Goal: Book appointment/travel/reservation

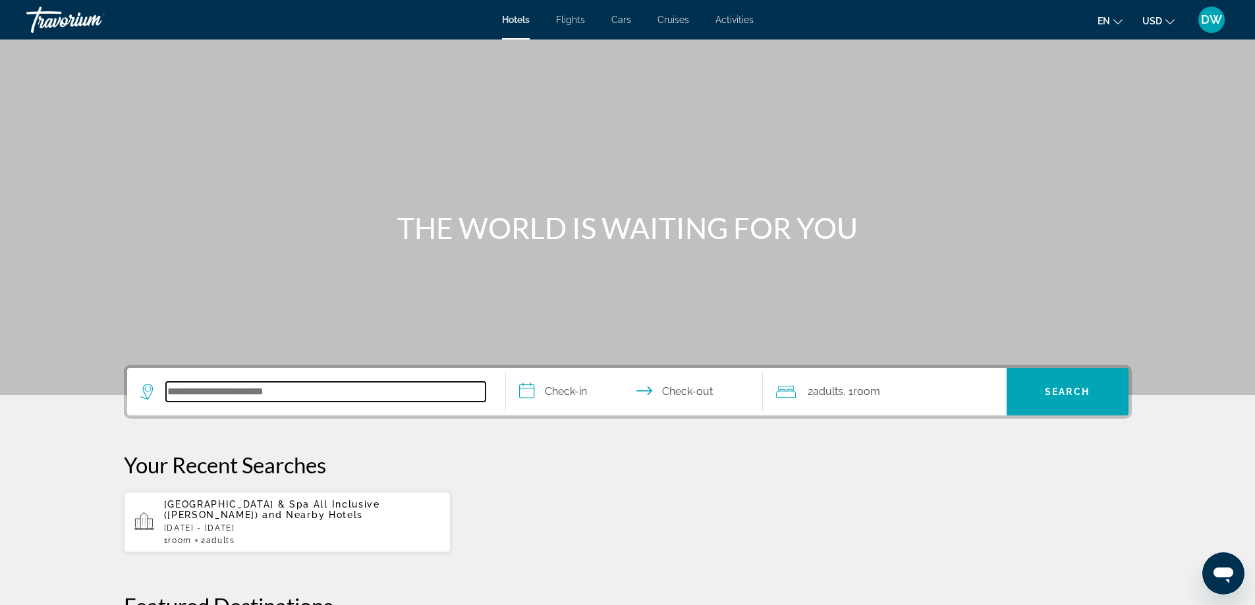
click at [320, 391] on input "Search hotel destination" at bounding box center [326, 392] width 320 height 20
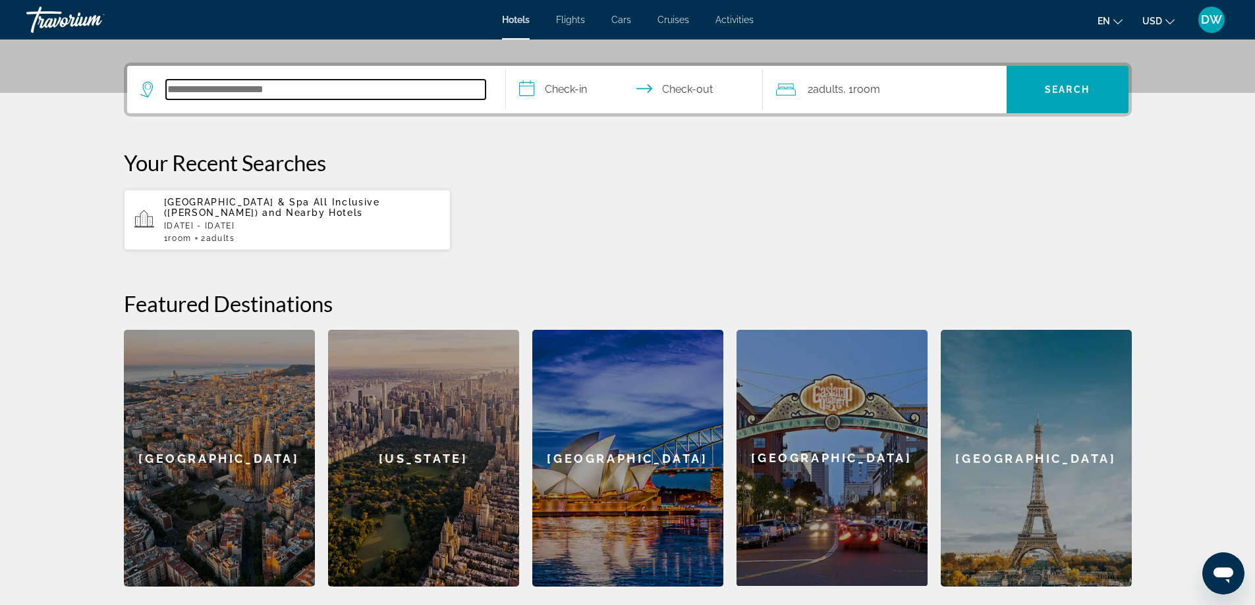
scroll to position [322, 0]
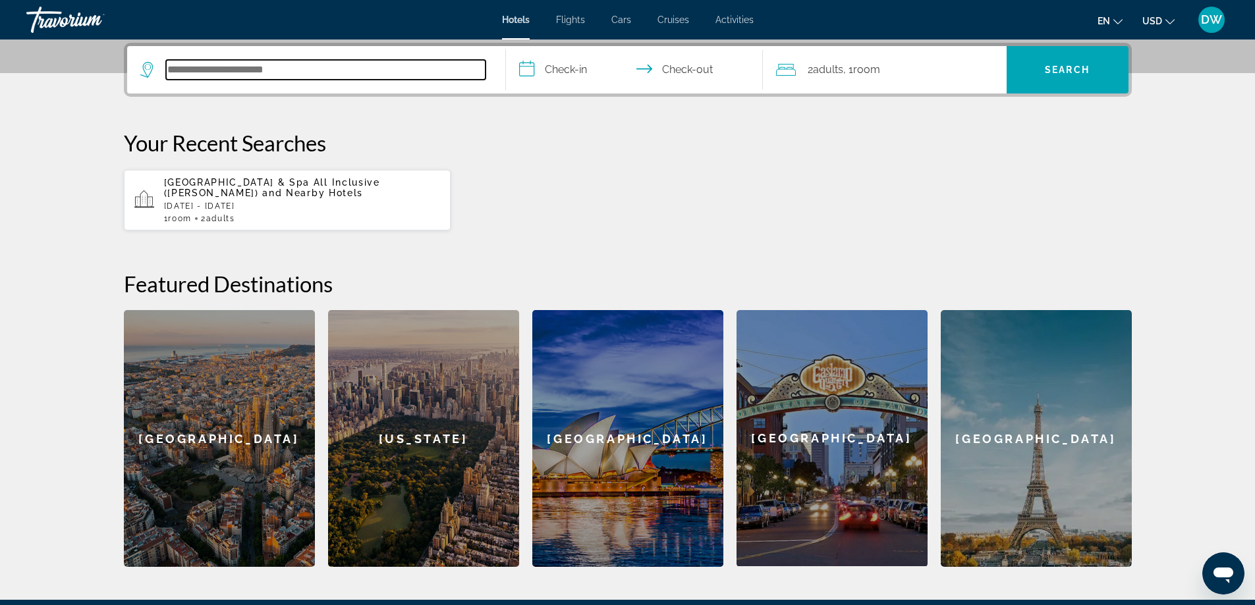
click at [252, 63] on input "Search hotel destination" at bounding box center [326, 70] width 320 height 20
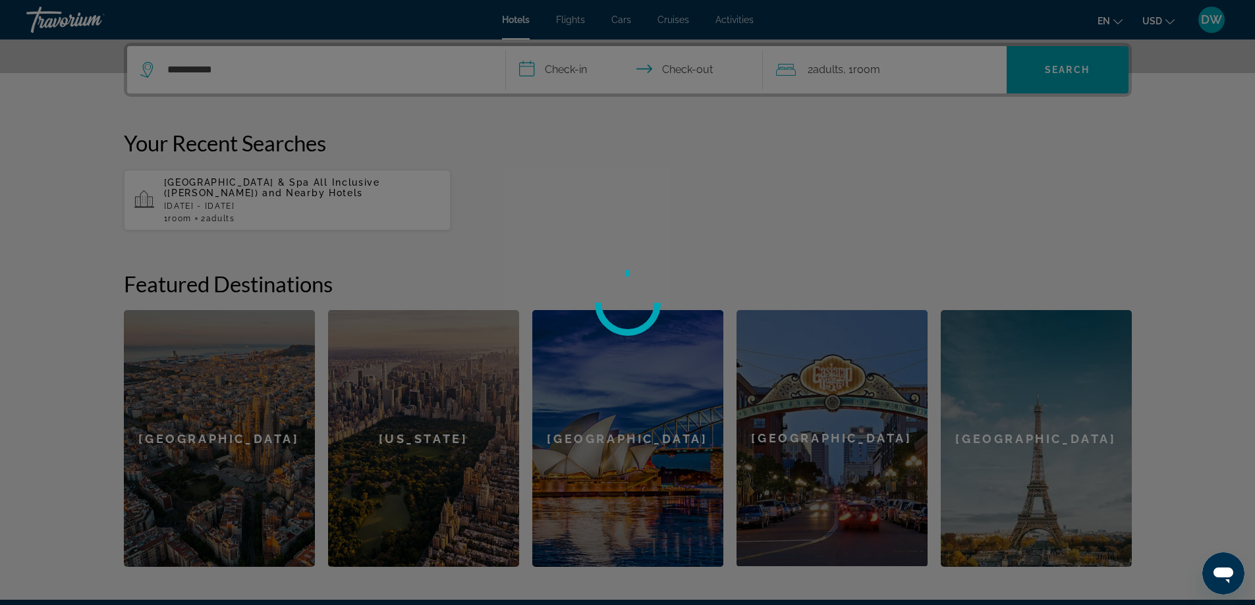
click at [297, 69] on div at bounding box center [627, 302] width 1255 height 605
drag, startPoint x: 167, startPoint y: 69, endPoint x: 111, endPoint y: 69, distance: 56.0
click at [111, 69] on div at bounding box center [627, 302] width 1255 height 605
click at [225, 67] on div at bounding box center [627, 302] width 1255 height 605
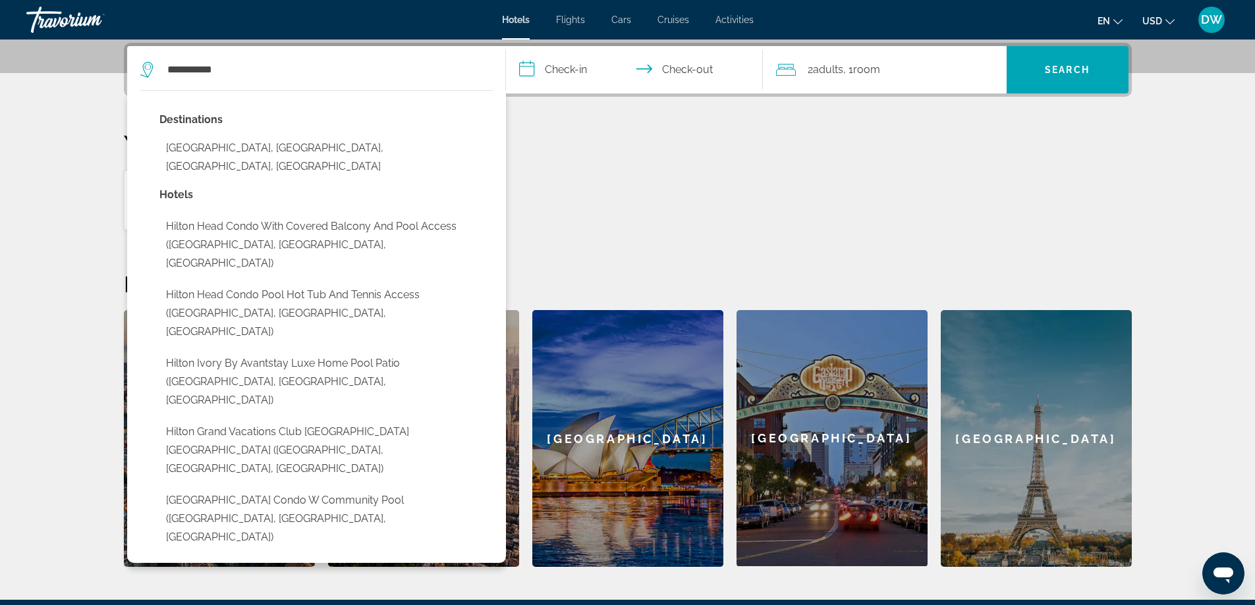
drag, startPoint x: 225, startPoint y: 145, endPoint x: 237, endPoint y: 136, distance: 15.2
click at [225, 144] on button "Hilton Head Island, Hilton Head, SC, United States" at bounding box center [325, 157] width 333 height 43
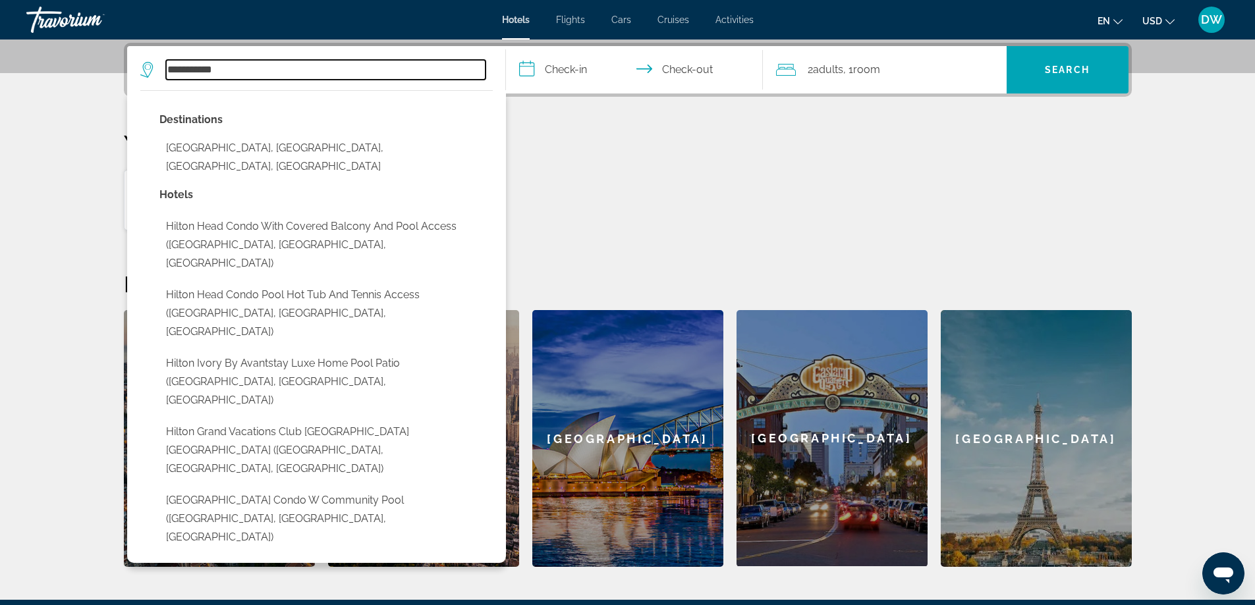
type input "**********"
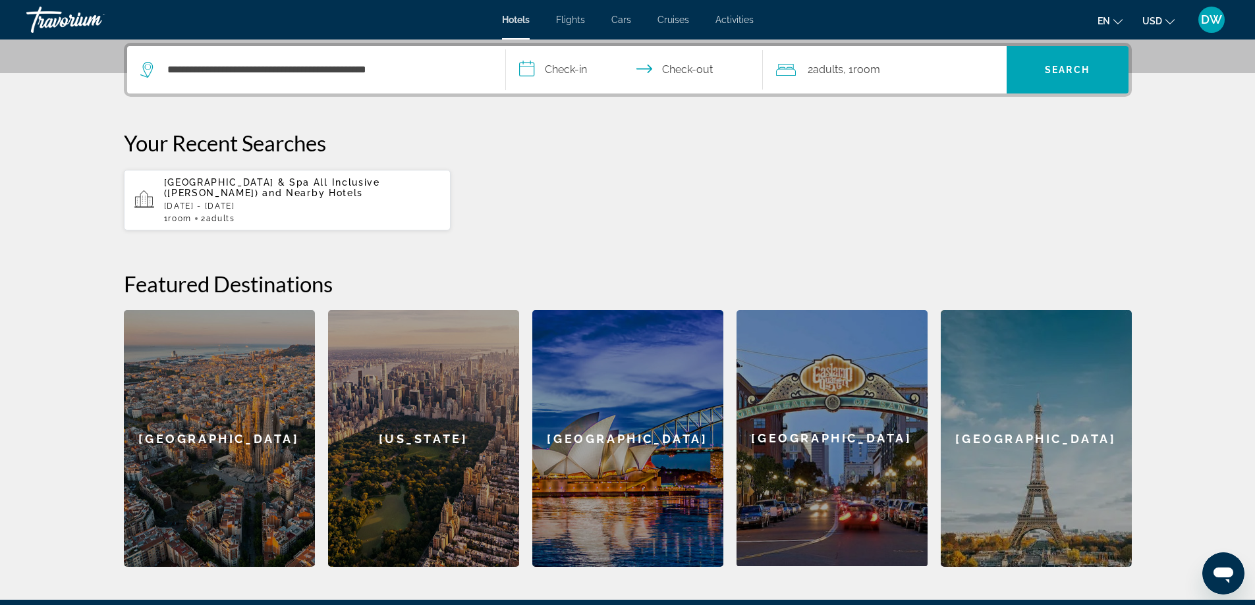
click at [569, 70] on input "**********" at bounding box center [637, 71] width 262 height 51
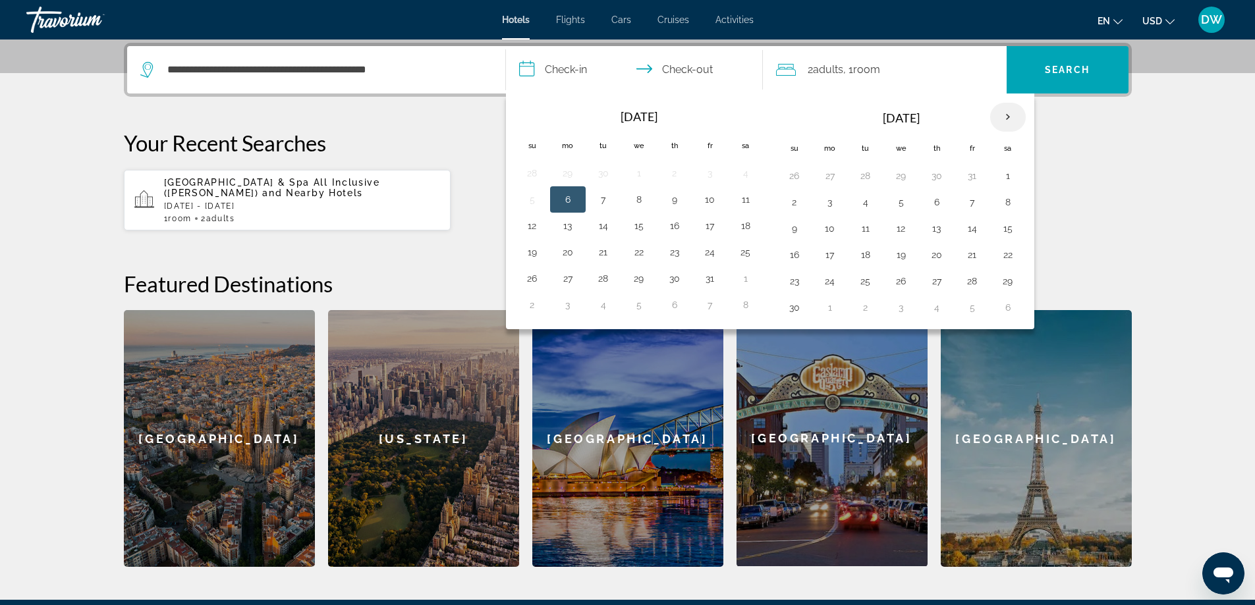
click at [1012, 117] on th "Next month" at bounding box center [1008, 117] width 36 height 29
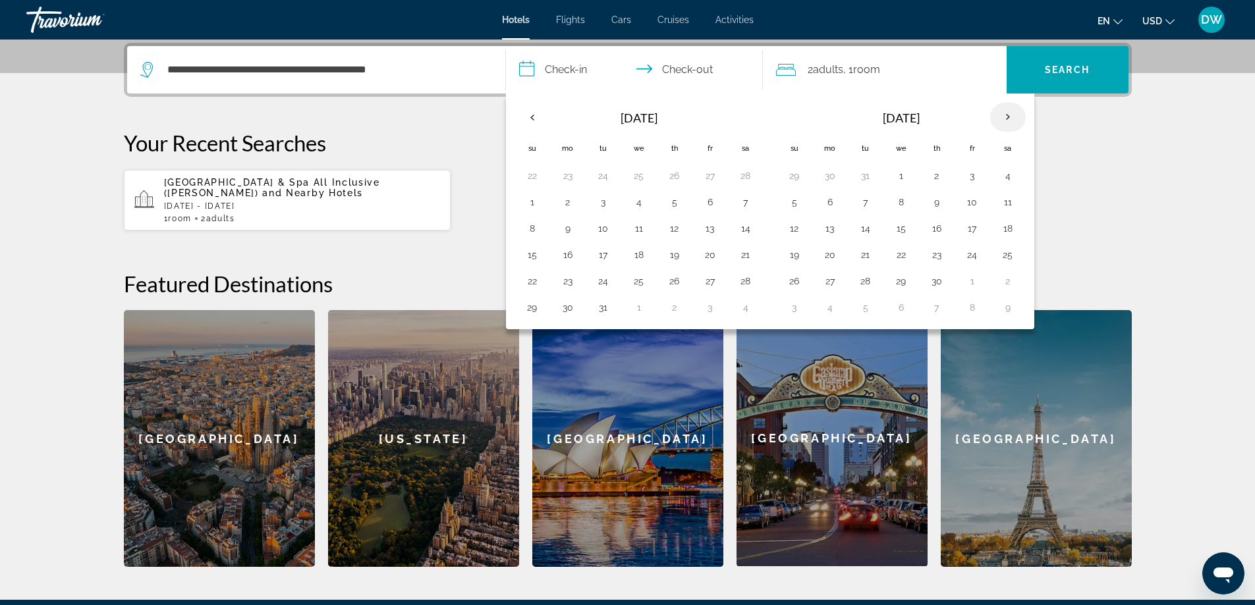
click at [1012, 118] on th "Next month" at bounding box center [1008, 117] width 36 height 29
click at [1006, 202] on button "8" at bounding box center [1007, 202] width 21 height 18
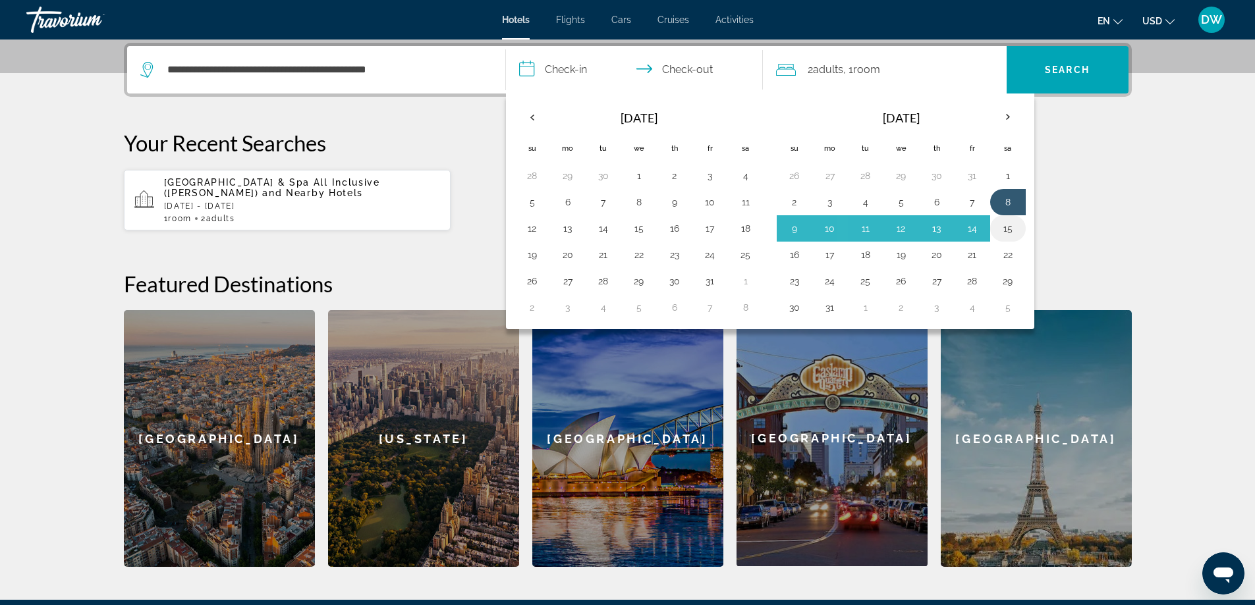
click at [1005, 229] on button "15" at bounding box center [1007, 228] width 21 height 18
type input "**********"
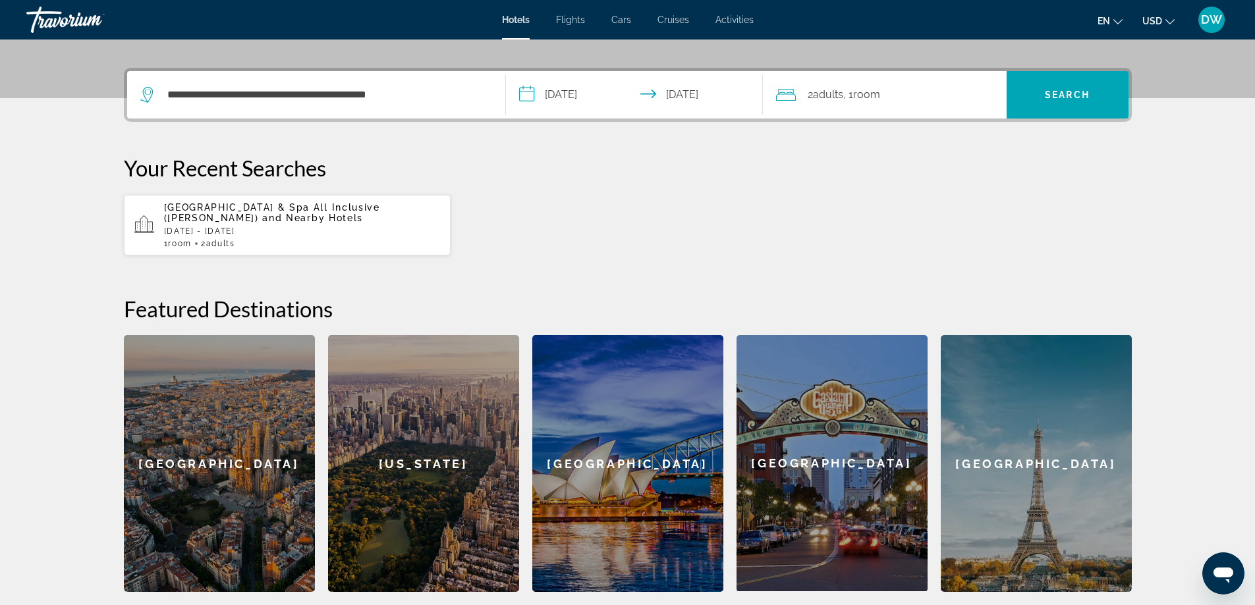
scroll to position [256, 0]
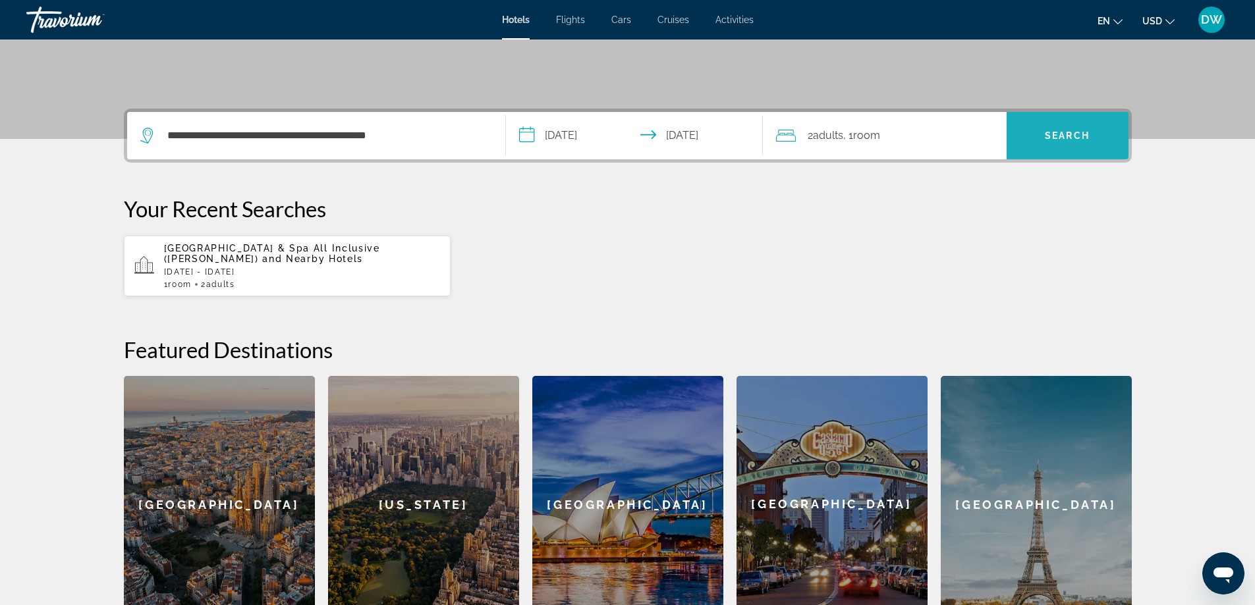
drag, startPoint x: 1067, startPoint y: 132, endPoint x: 417, endPoint y: 167, distance: 650.5
click at [491, 169] on div "**********" at bounding box center [627, 371] width 1061 height 524
click at [528, 136] on input "**********" at bounding box center [637, 137] width 262 height 51
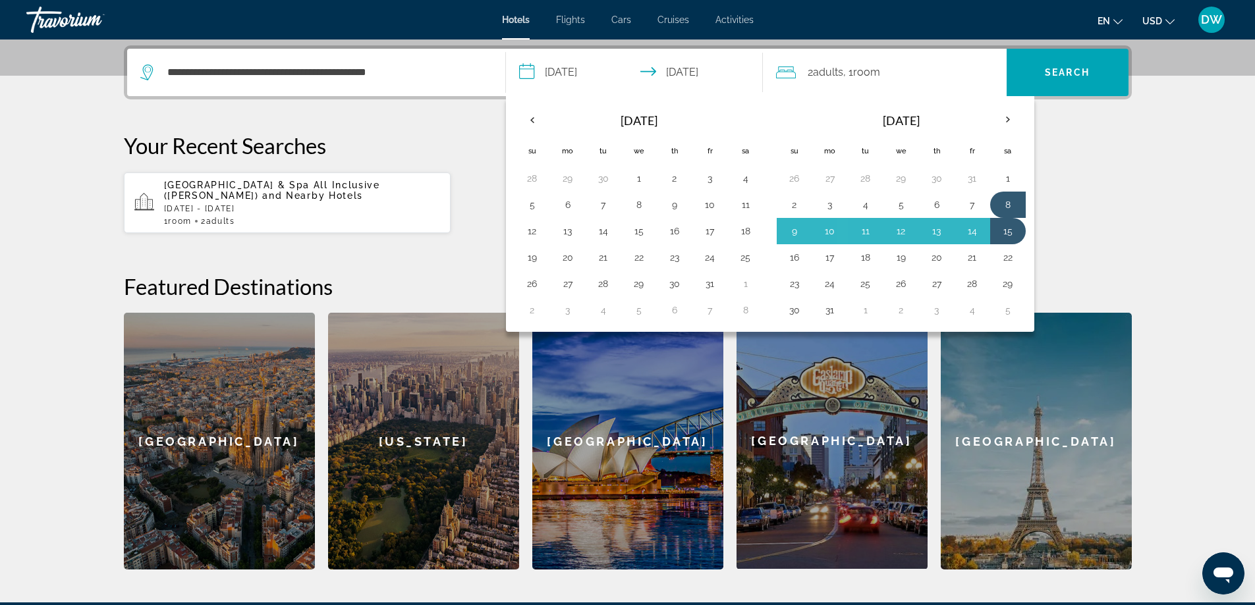
scroll to position [322, 0]
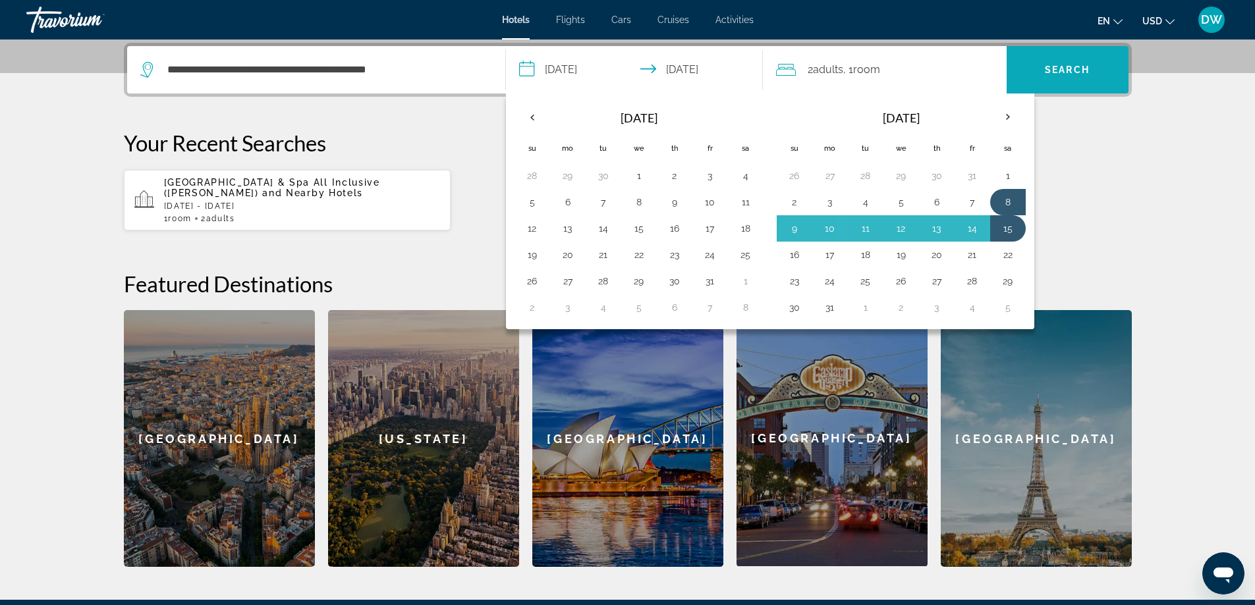
click at [1093, 69] on span "Search" at bounding box center [1068, 70] width 122 height 32
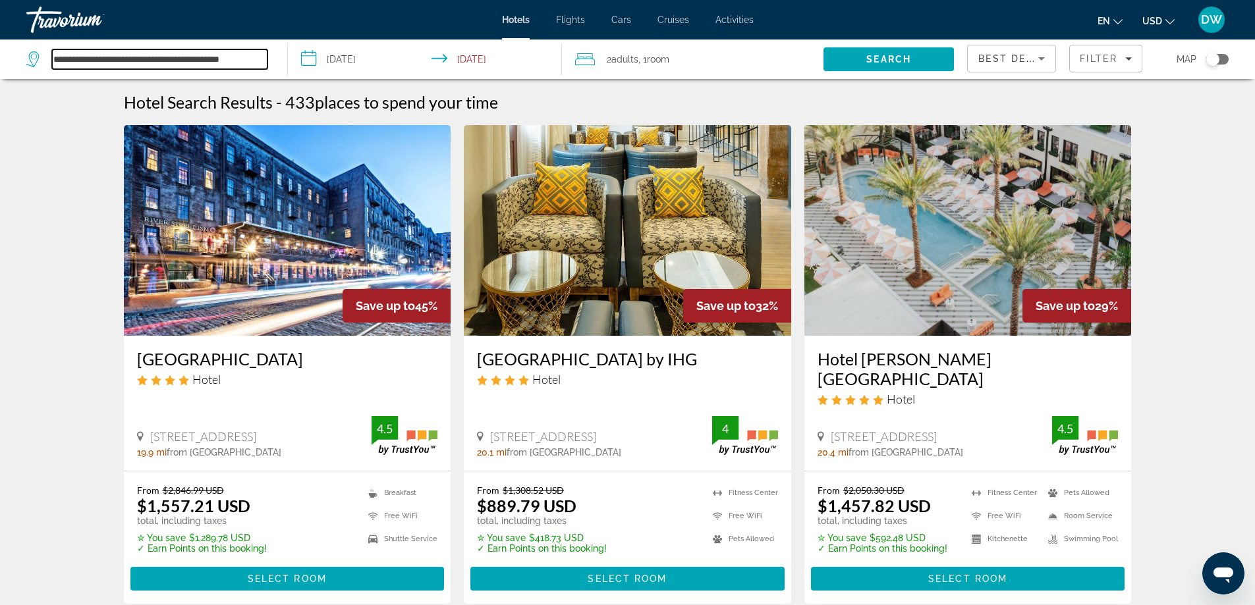
click at [228, 62] on input "**********" at bounding box center [159, 59] width 215 height 20
drag, startPoint x: 263, startPoint y: 61, endPoint x: 0, endPoint y: 63, distance: 262.9
click at [0, 63] on app-destination-search "**********" at bounding box center [144, 60] width 288 height 40
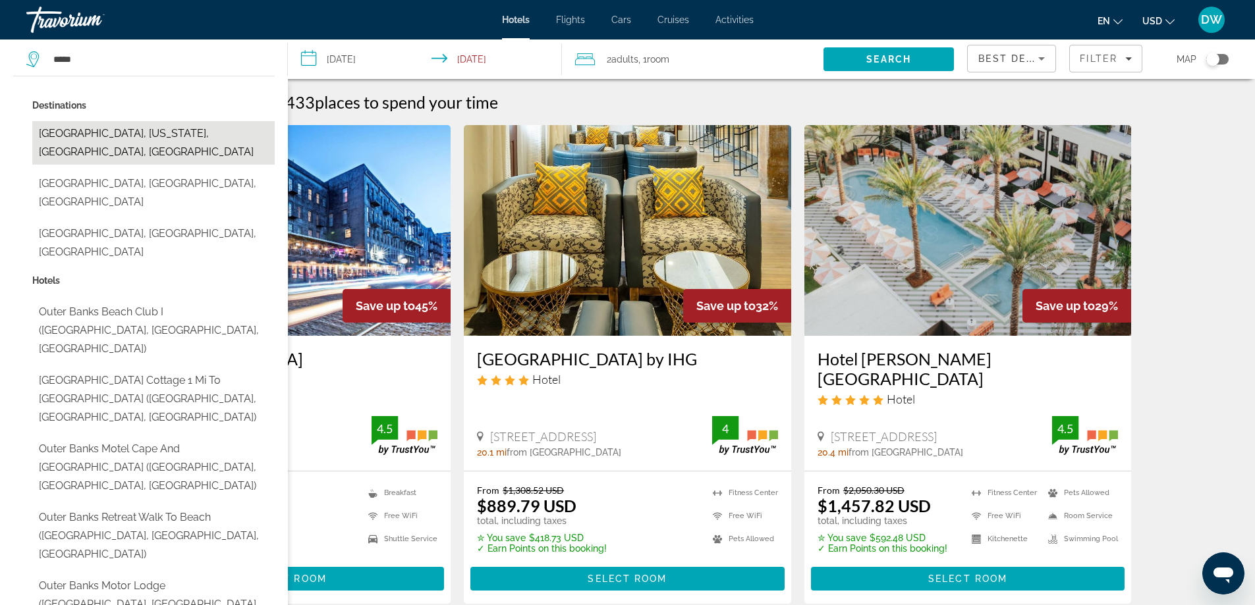
click at [97, 134] on button "Outer Banks, North Carolina, NC, United States" at bounding box center [153, 142] width 242 height 43
type input "**********"
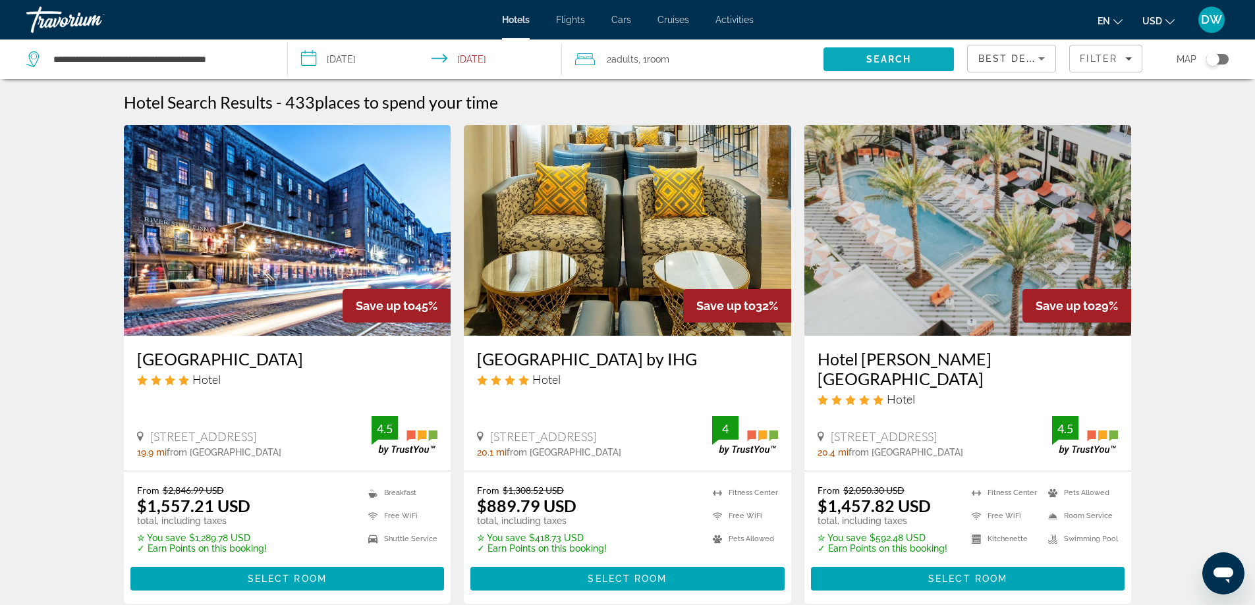
click at [868, 59] on span "Search" at bounding box center [888, 59] width 45 height 11
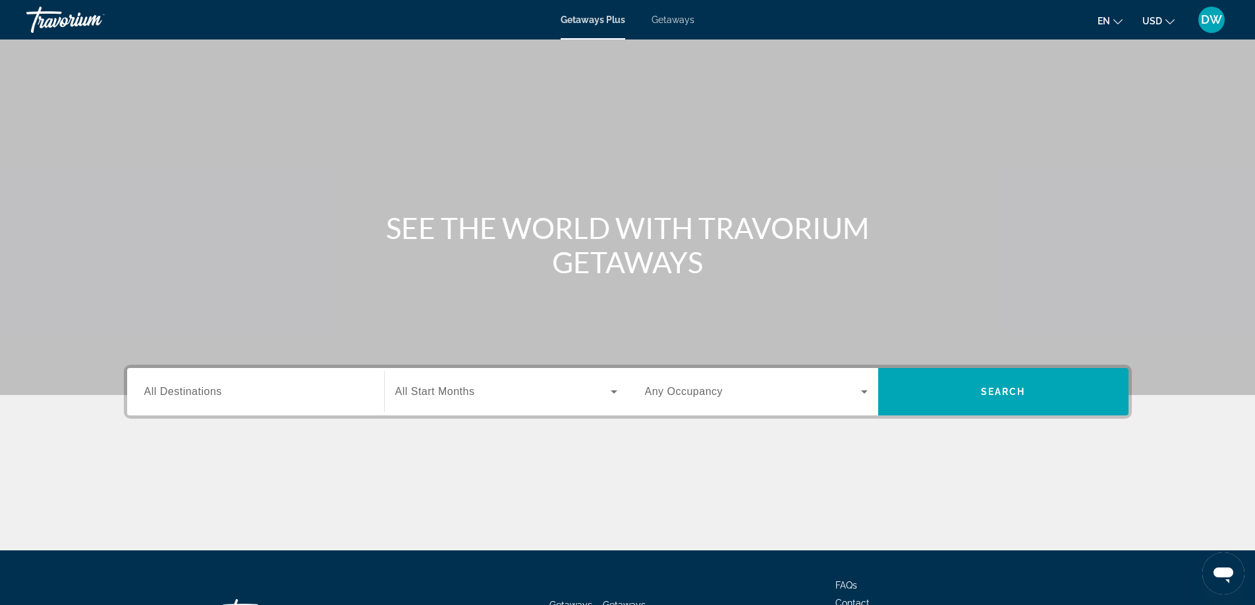
click at [664, 21] on span "Getaways" at bounding box center [673, 19] width 43 height 11
click at [214, 399] on input "Destination All Destinations" at bounding box center [255, 393] width 223 height 16
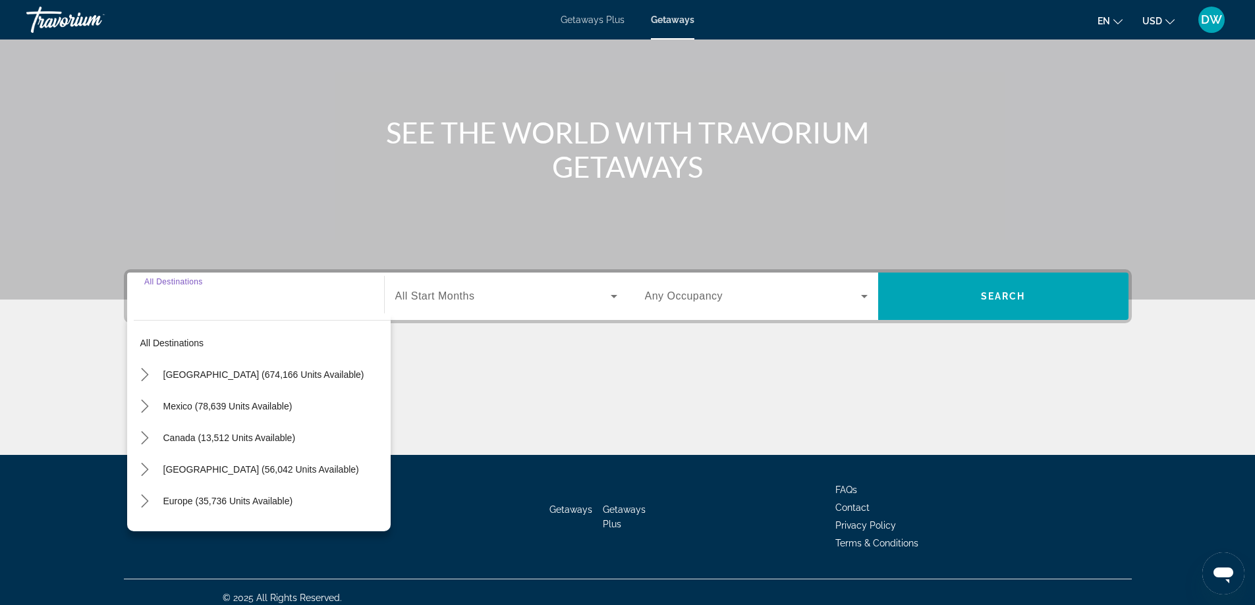
scroll to position [107, 0]
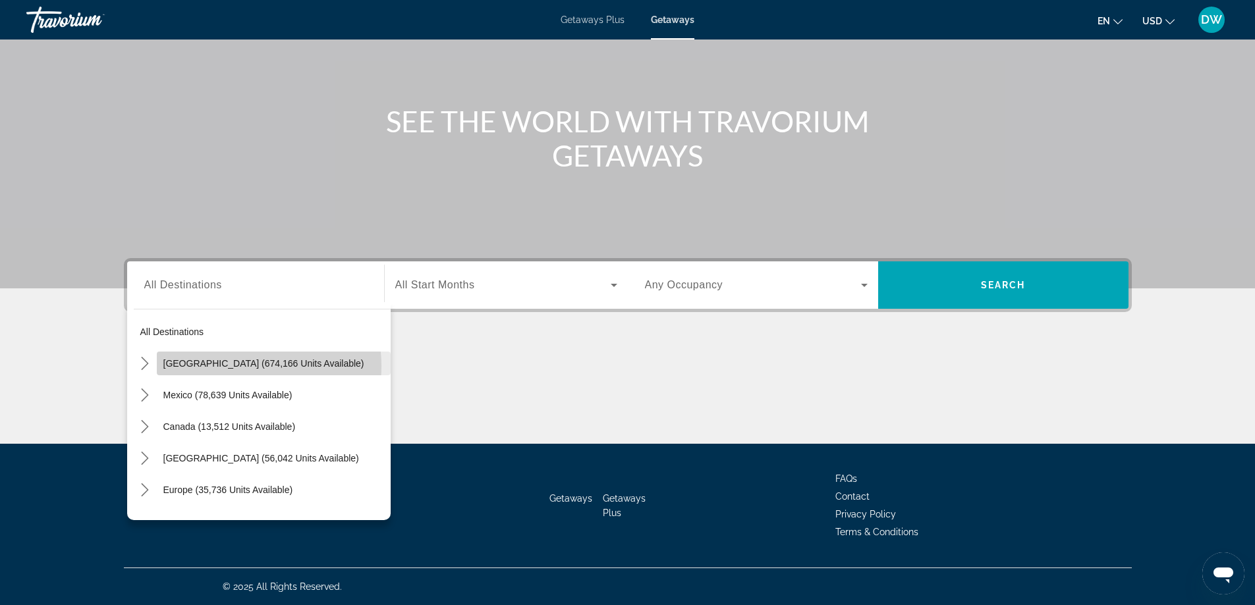
click at [238, 366] on span "[GEOGRAPHIC_DATA] (674,166 units available)" at bounding box center [263, 363] width 201 height 11
type input "**********"
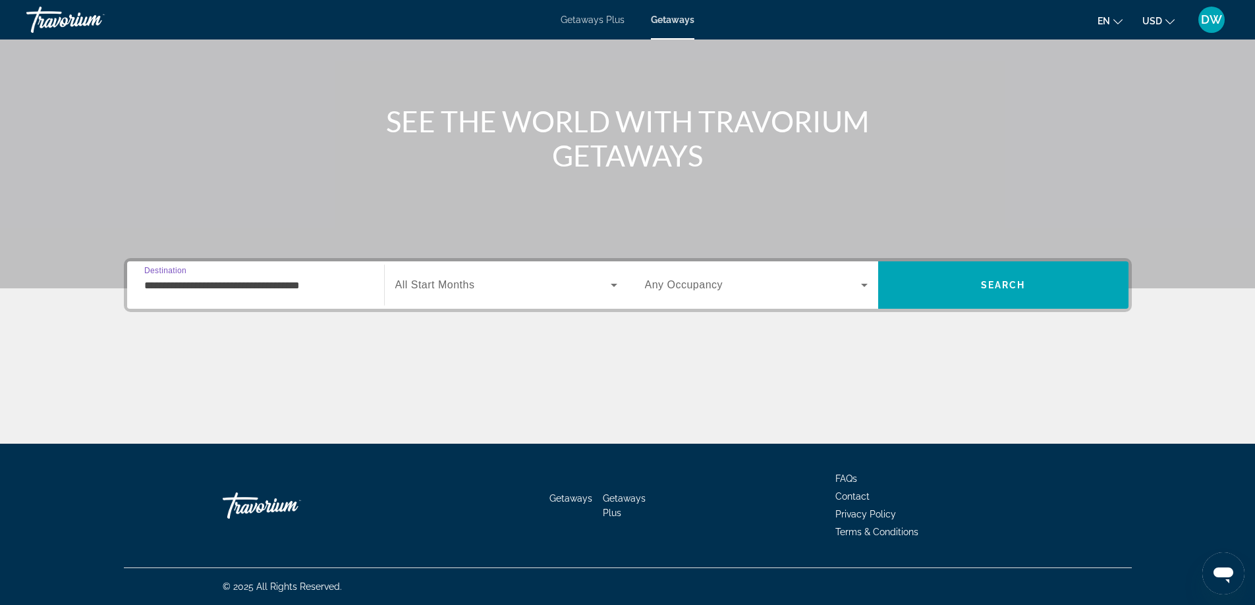
click at [588, 290] on span "Search widget" at bounding box center [502, 285] width 215 height 16
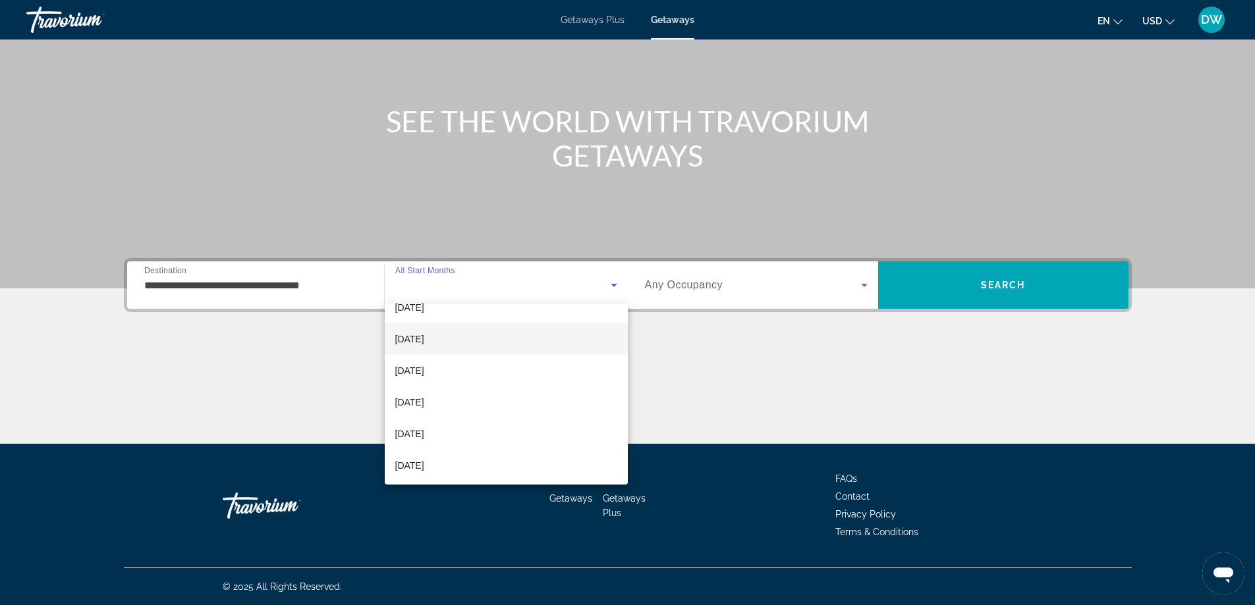
scroll to position [272, 0]
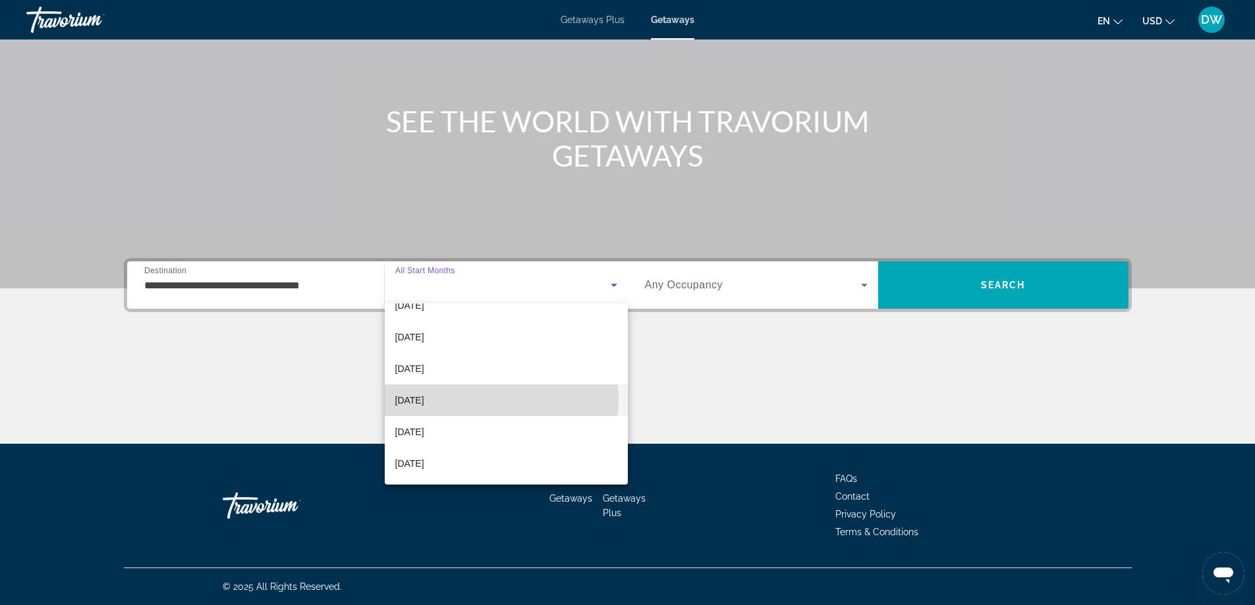
click at [486, 399] on mat-option "[DATE]" at bounding box center [506, 401] width 243 height 32
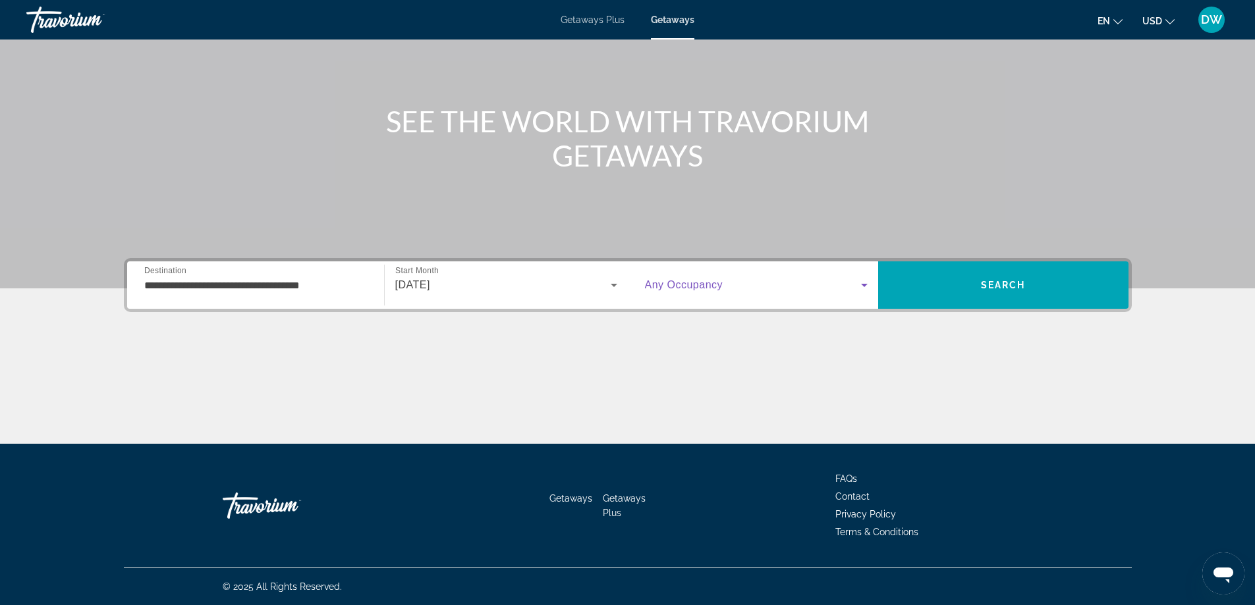
click at [860, 290] on icon "Search widget" at bounding box center [864, 285] width 16 height 16
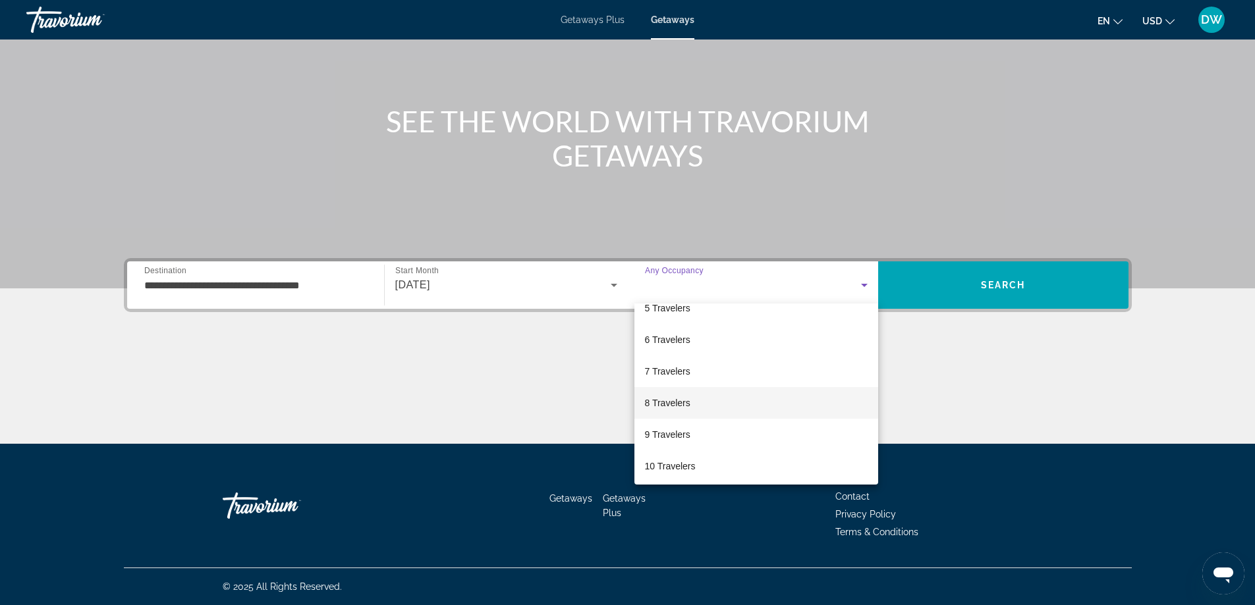
scroll to position [146, 0]
click at [681, 461] on span "10 Travelers" at bounding box center [670, 464] width 51 height 16
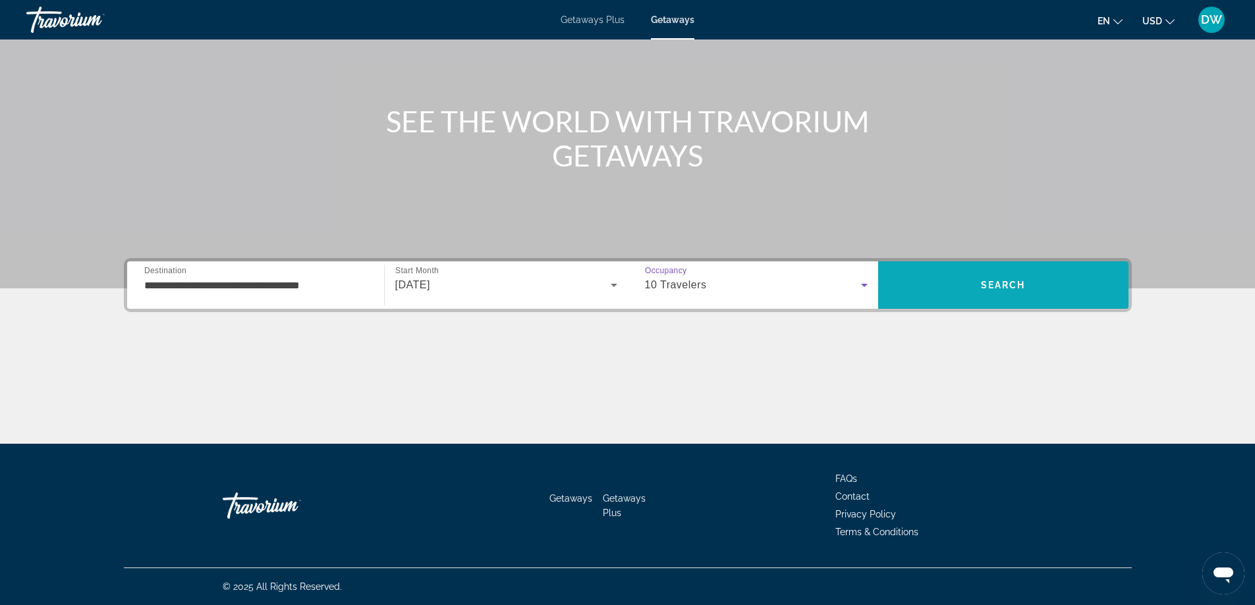
click at [1001, 279] on span "Search" at bounding box center [1003, 285] width 250 height 32
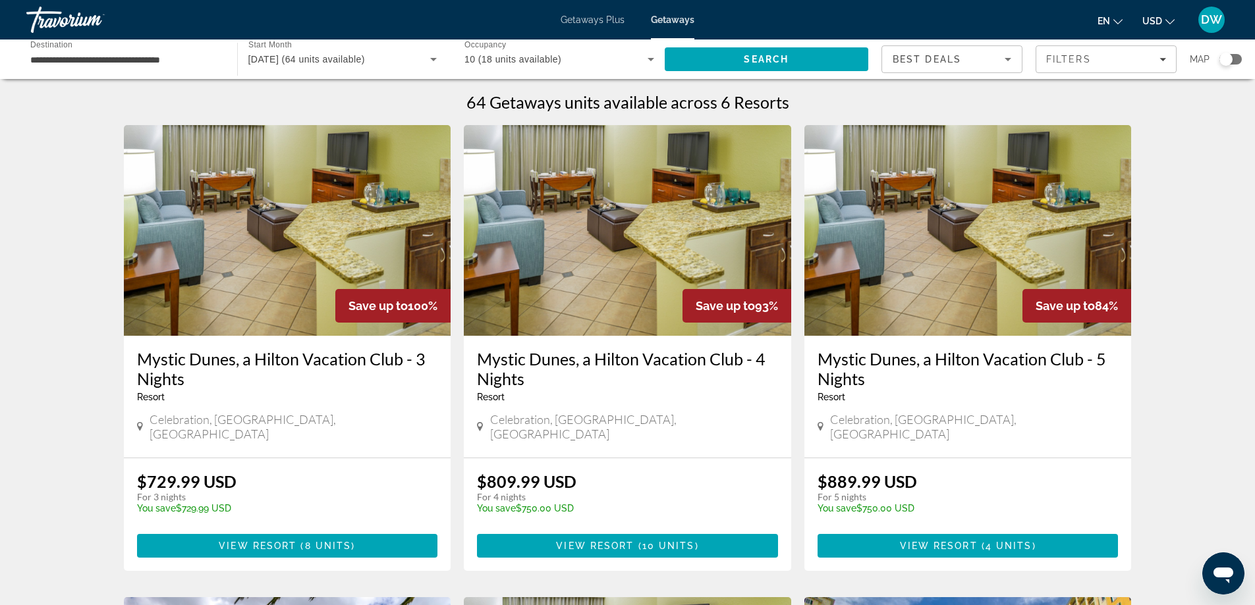
click at [1012, 55] on icon "Sort by" at bounding box center [1008, 59] width 16 height 16
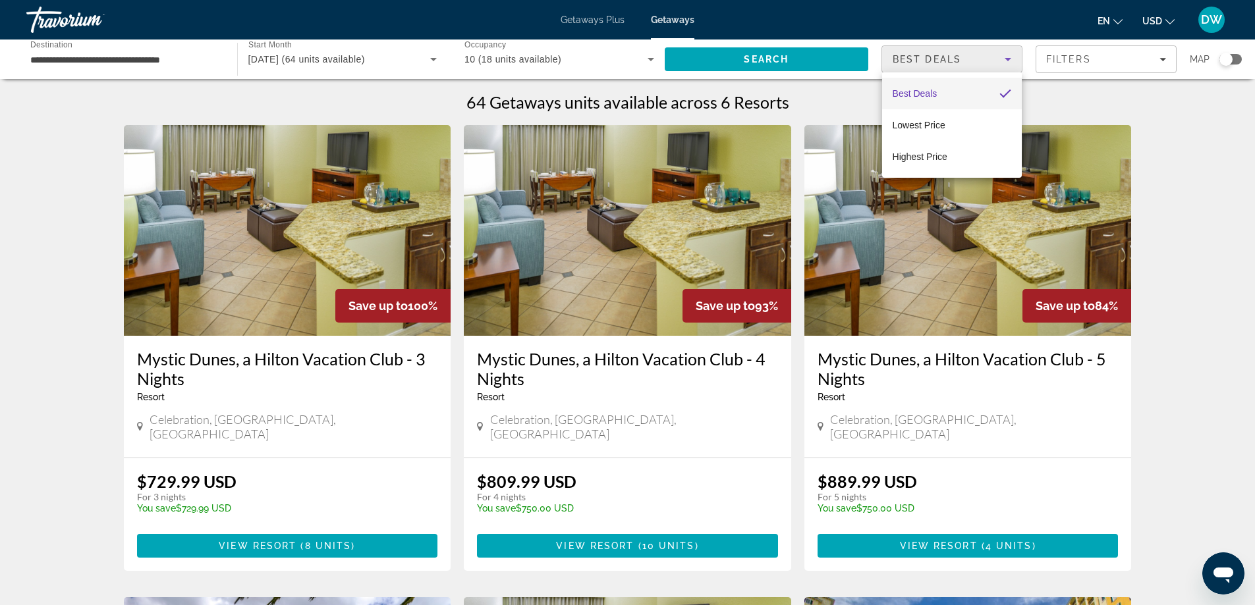
click at [1165, 64] on div at bounding box center [627, 302] width 1255 height 605
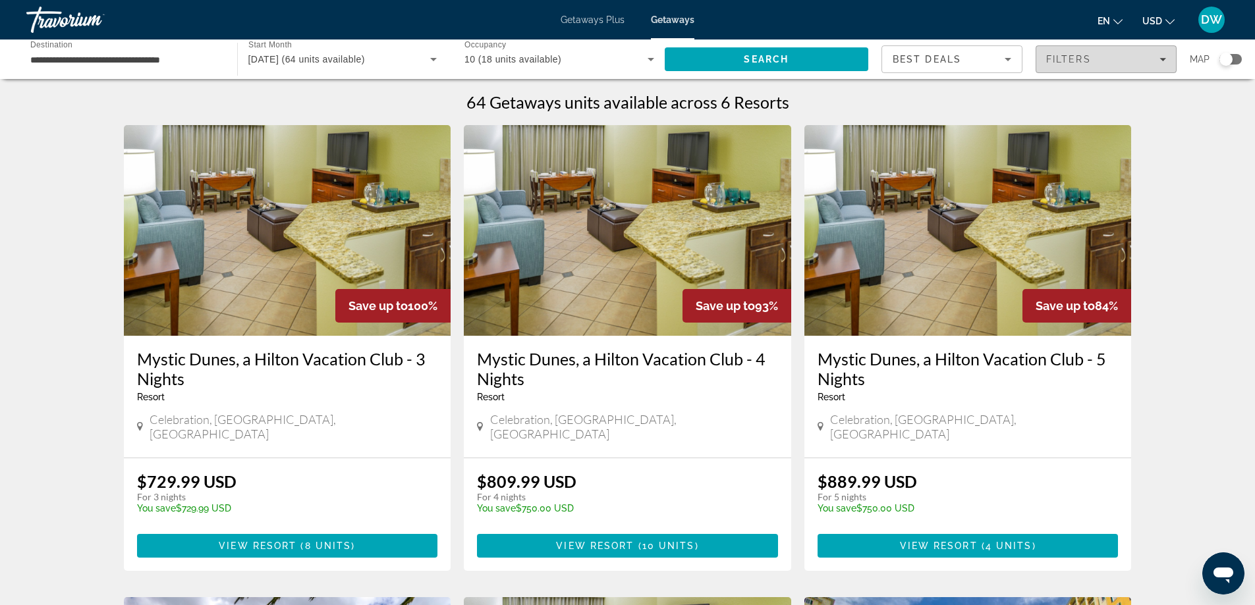
click at [1163, 57] on icon "Filters" at bounding box center [1162, 59] width 7 height 7
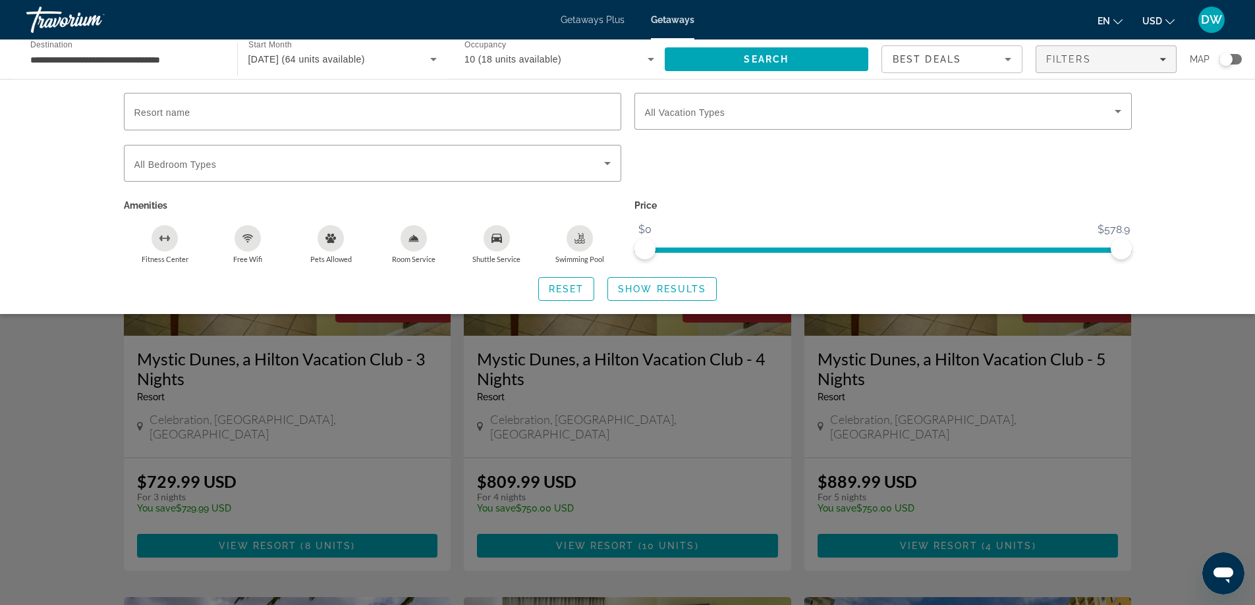
click at [585, 240] on div "Swimming Pool" at bounding box center [580, 238] width 26 height 26
click at [216, 115] on input "Resort name" at bounding box center [372, 112] width 476 height 16
click at [609, 162] on icon "Search widget" at bounding box center [607, 163] width 7 height 3
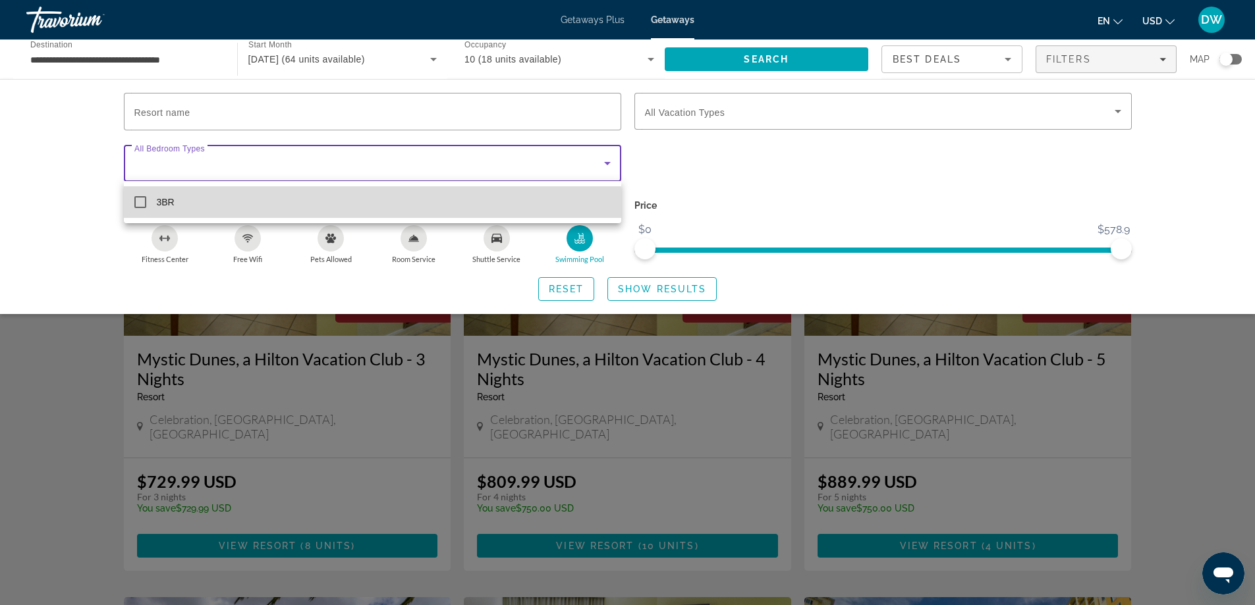
click at [348, 208] on mat-option "3BR" at bounding box center [372, 202] width 497 height 32
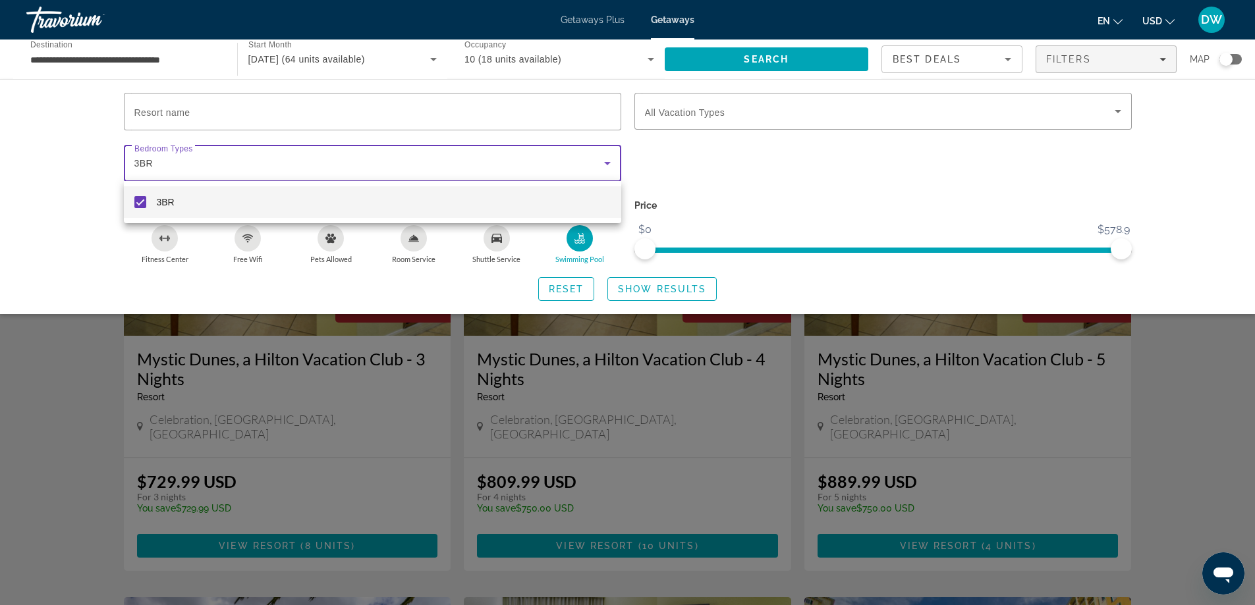
click at [769, 57] on div at bounding box center [627, 302] width 1255 height 605
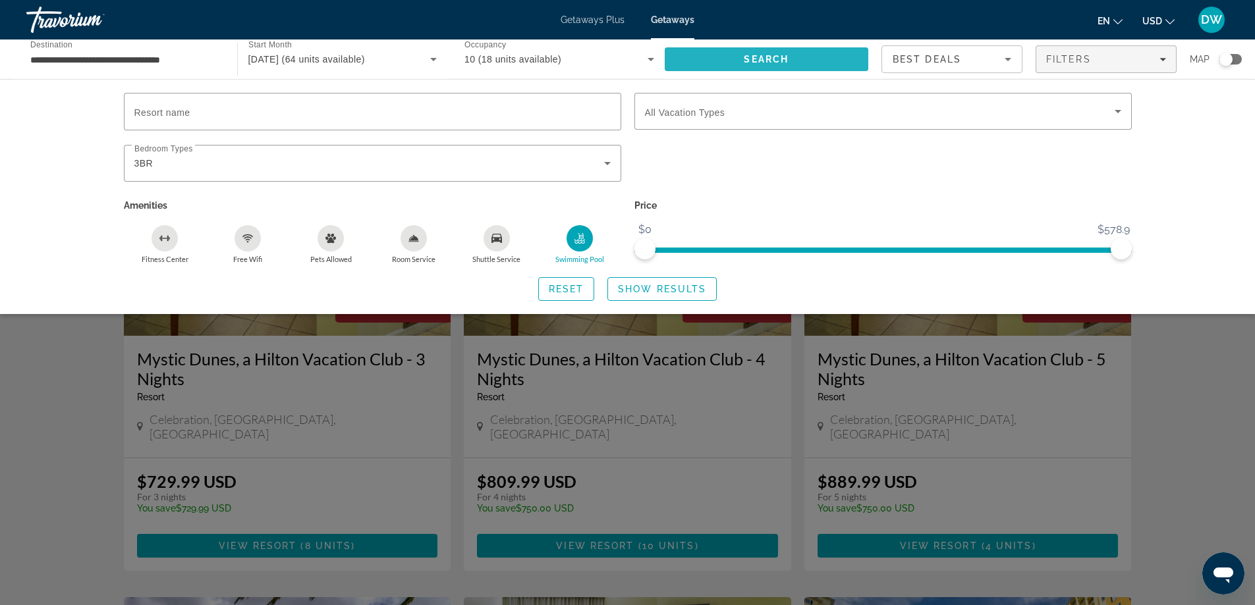
click at [765, 57] on span "Search" at bounding box center [766, 59] width 45 height 11
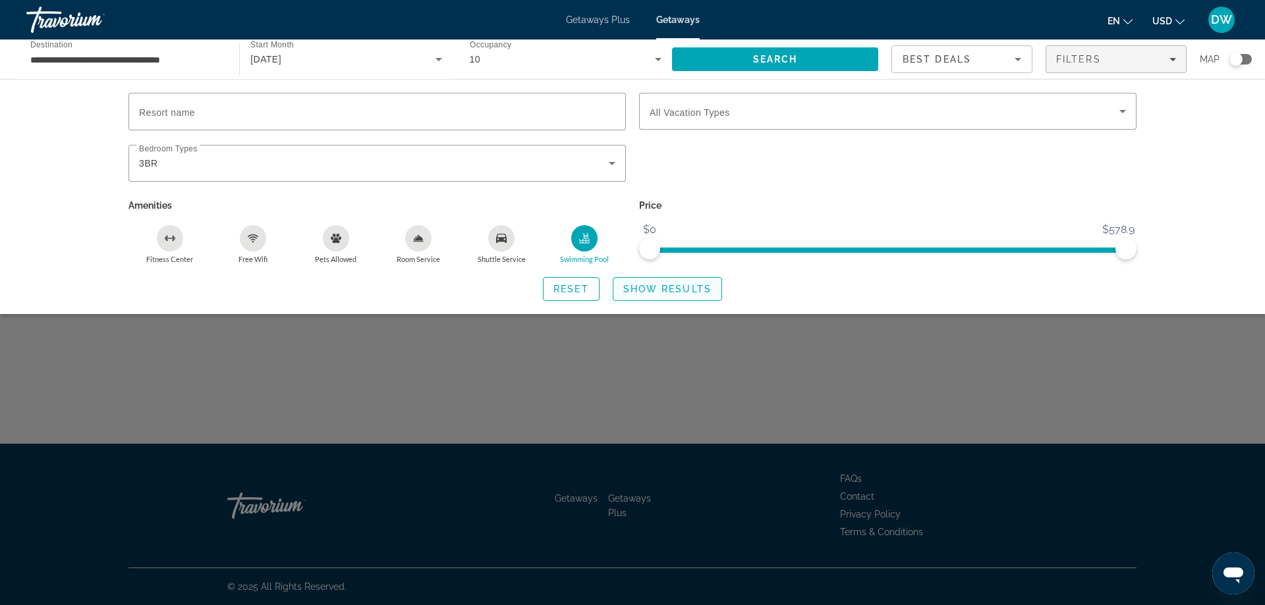
click at [660, 286] on span "Show Results" at bounding box center [667, 289] width 88 height 11
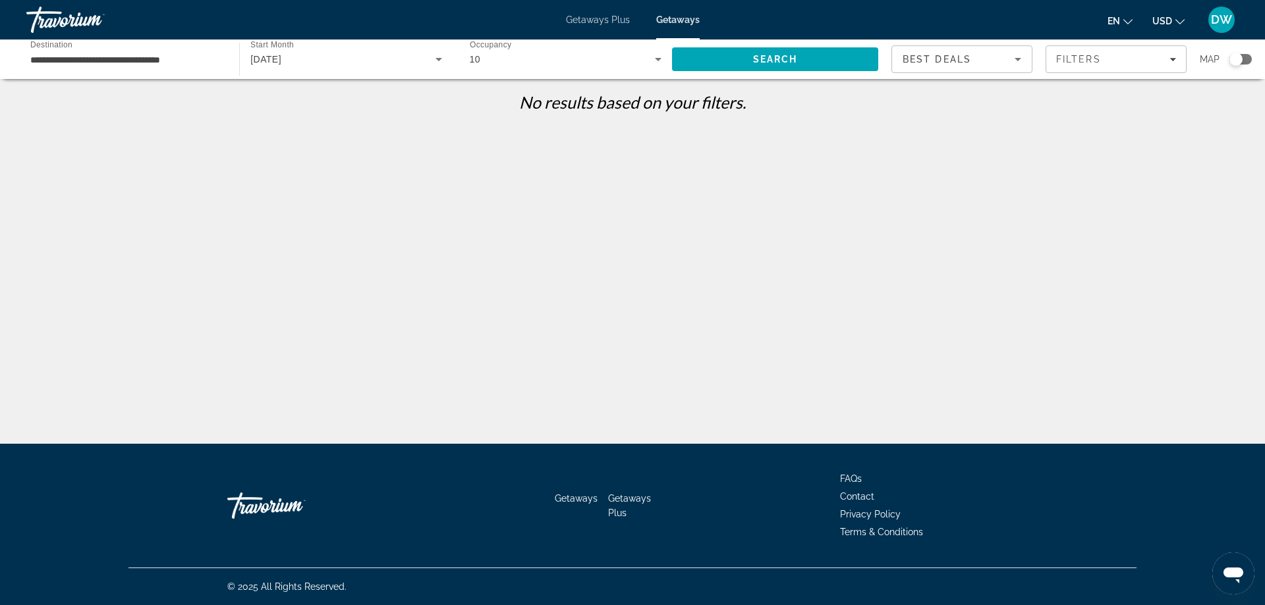
click at [664, 57] on icon "Search widget" at bounding box center [658, 59] width 16 height 16
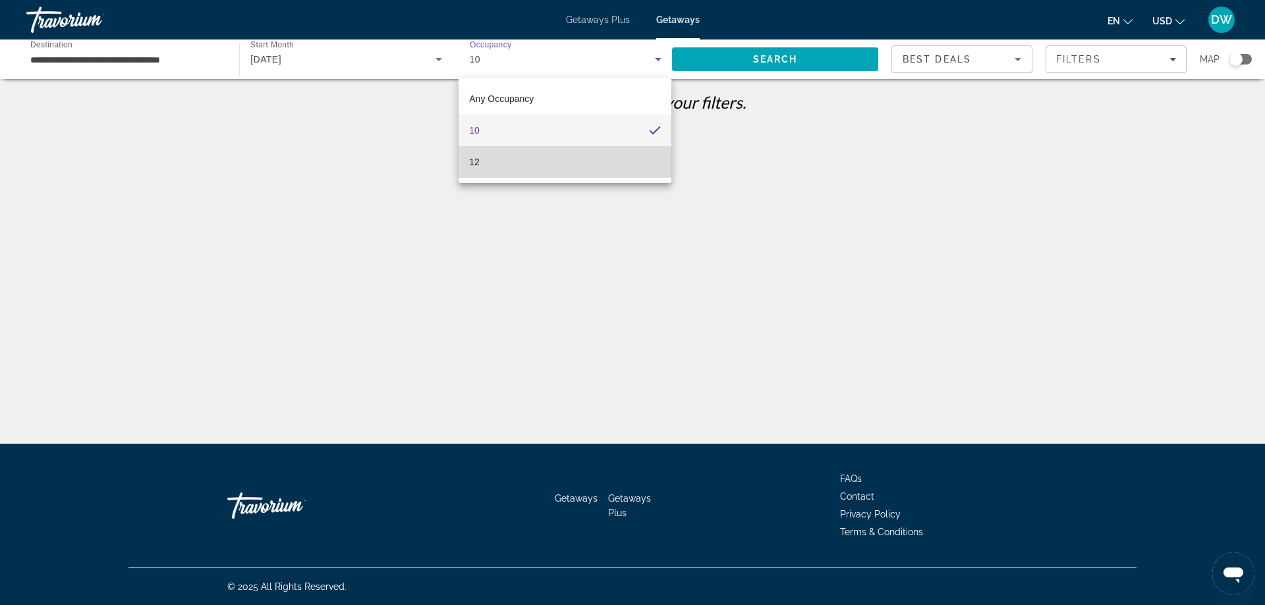
click at [582, 158] on mat-option "12" at bounding box center [565, 162] width 213 height 32
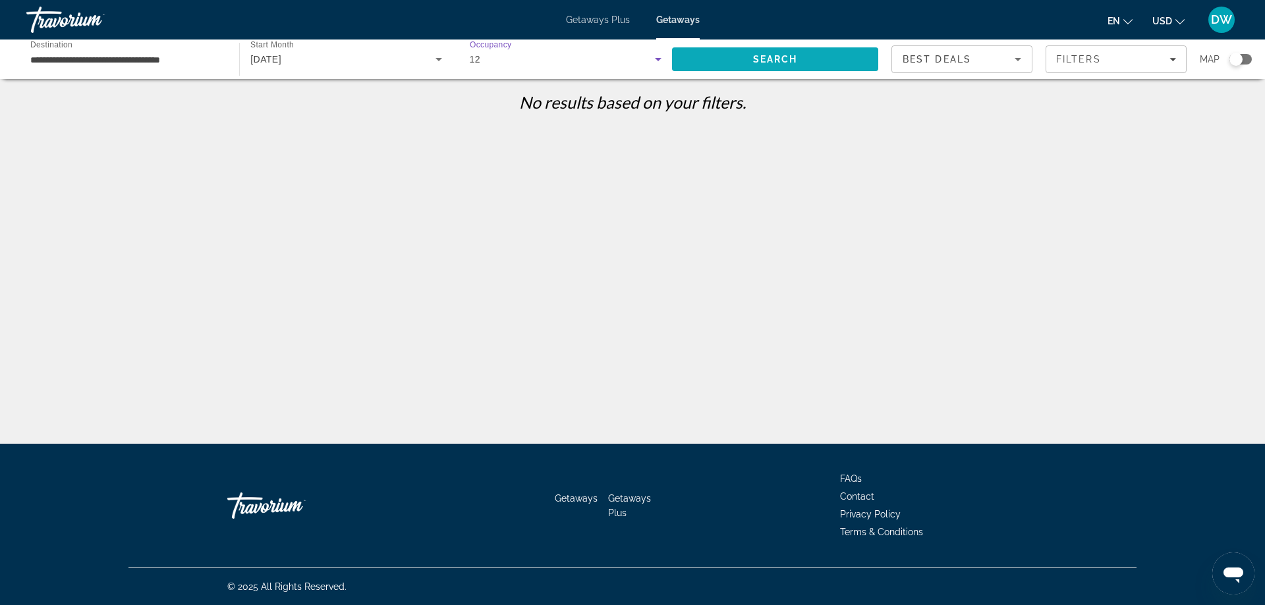
click at [785, 57] on span "Search" at bounding box center [775, 59] width 45 height 11
click at [1174, 59] on icon "Filters" at bounding box center [1172, 59] width 7 height 3
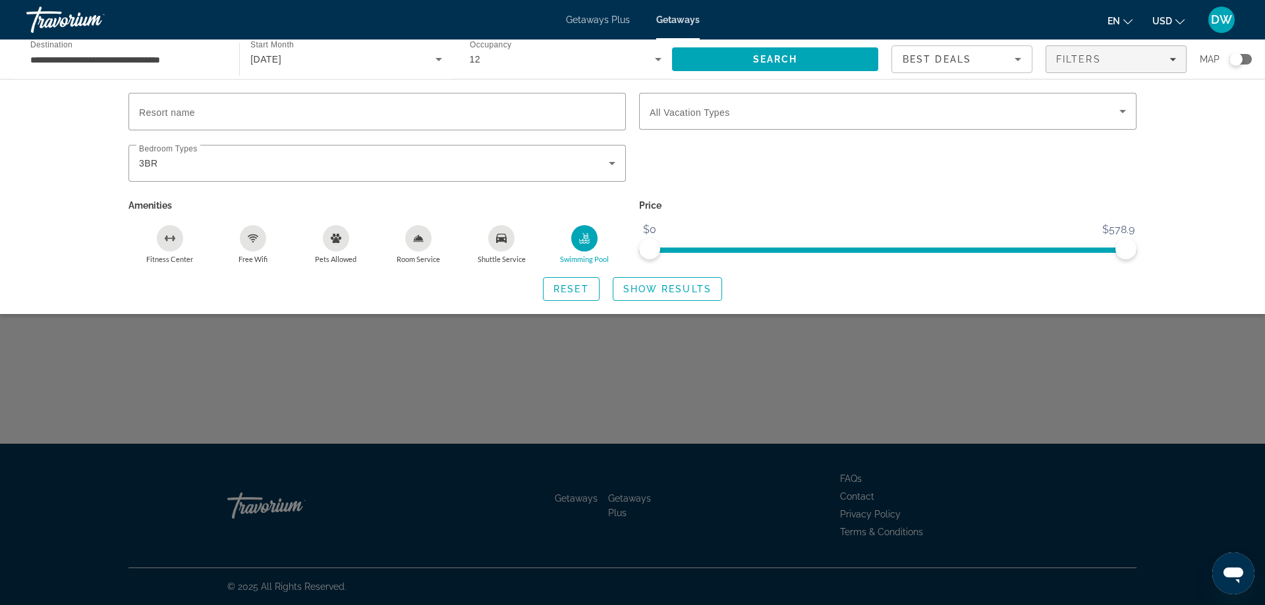
click at [590, 237] on div "Swimming Pool" at bounding box center [584, 238] width 26 height 26
click at [1018, 49] on div "Best Deals" at bounding box center [962, 64] width 119 height 37
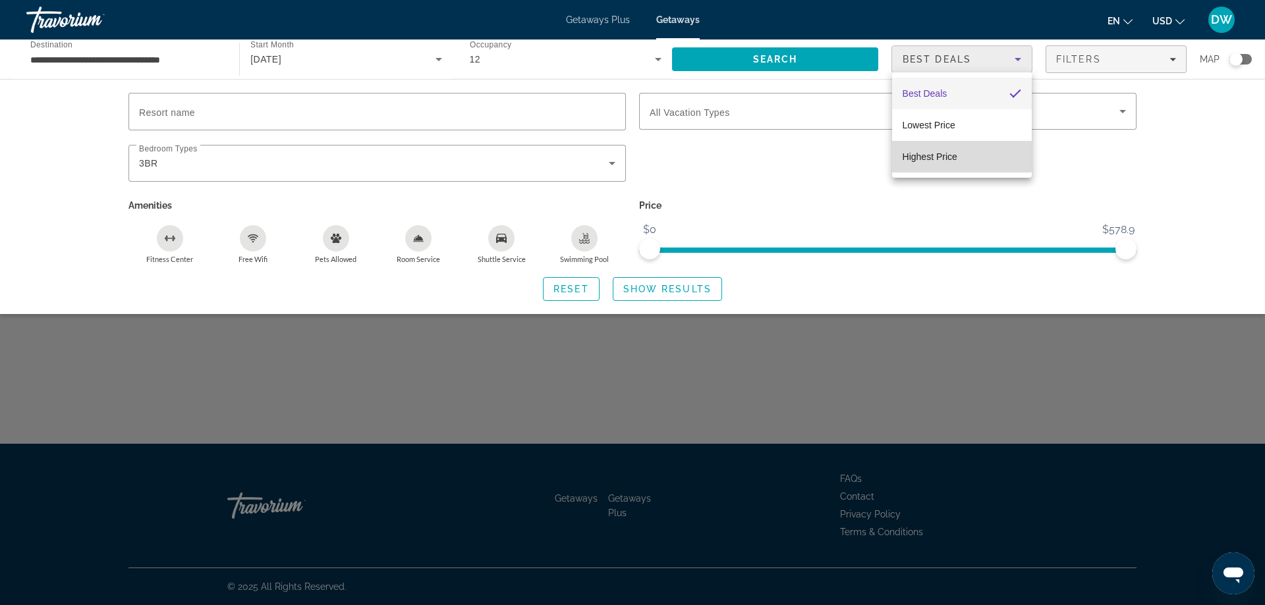
click at [957, 156] on span "Highest Price" at bounding box center [930, 157] width 55 height 11
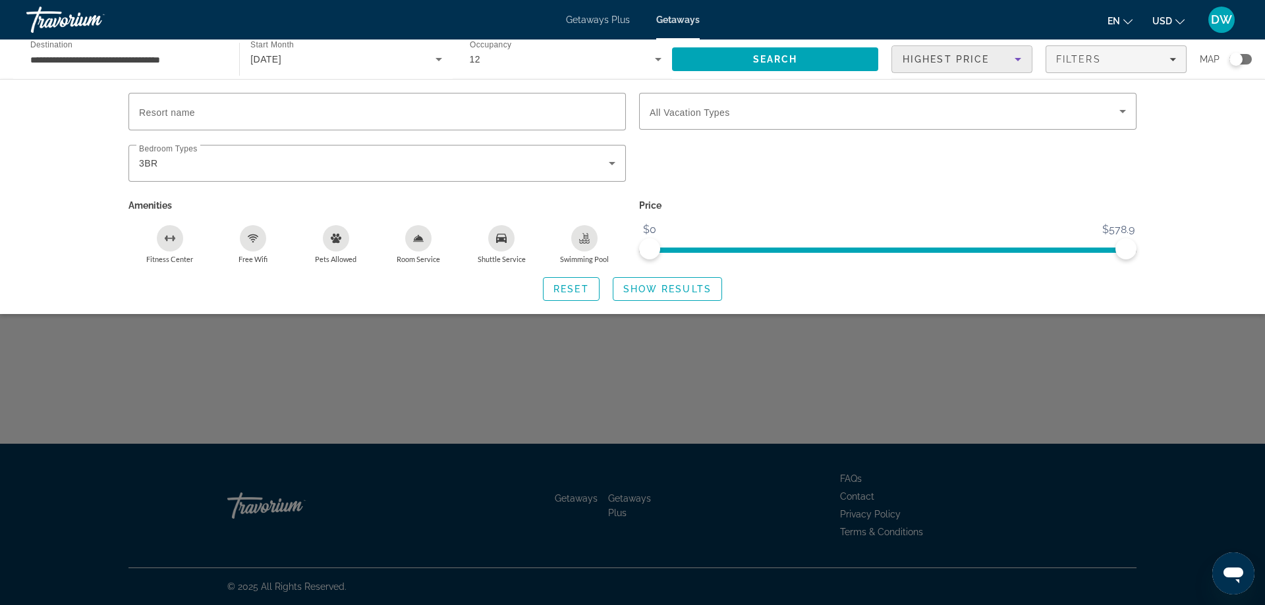
click at [656, 57] on icon "Search widget" at bounding box center [658, 59] width 16 height 16
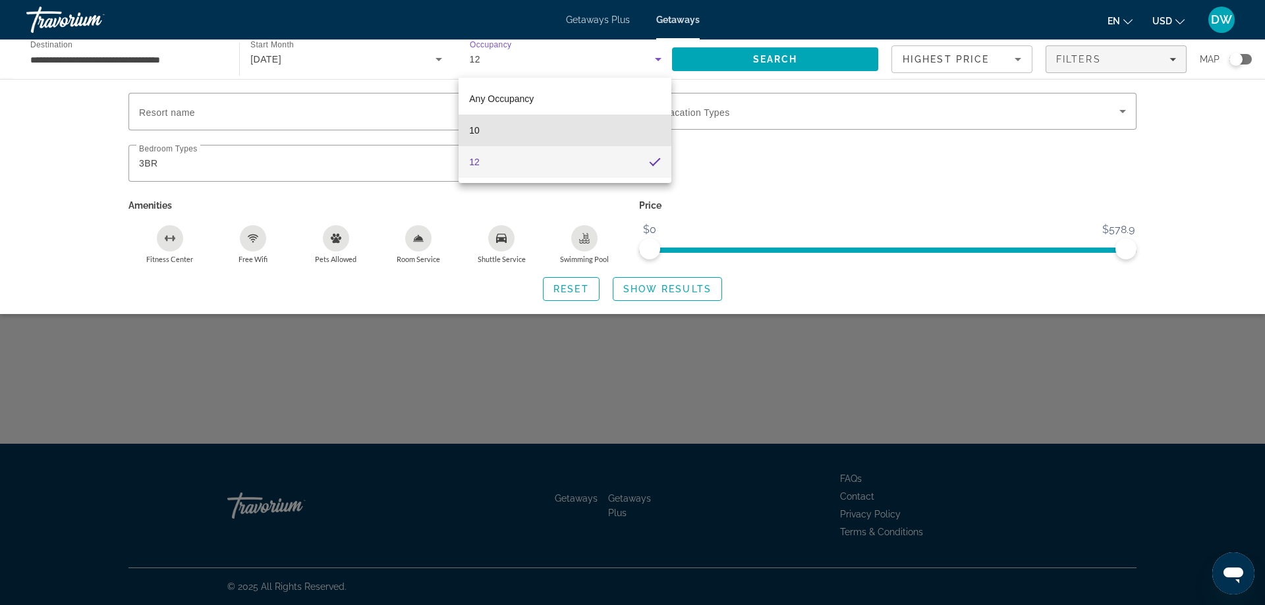
drag, startPoint x: 497, startPoint y: 134, endPoint x: 504, endPoint y: 130, distance: 7.7
click at [499, 132] on mat-option "10" at bounding box center [565, 131] width 213 height 32
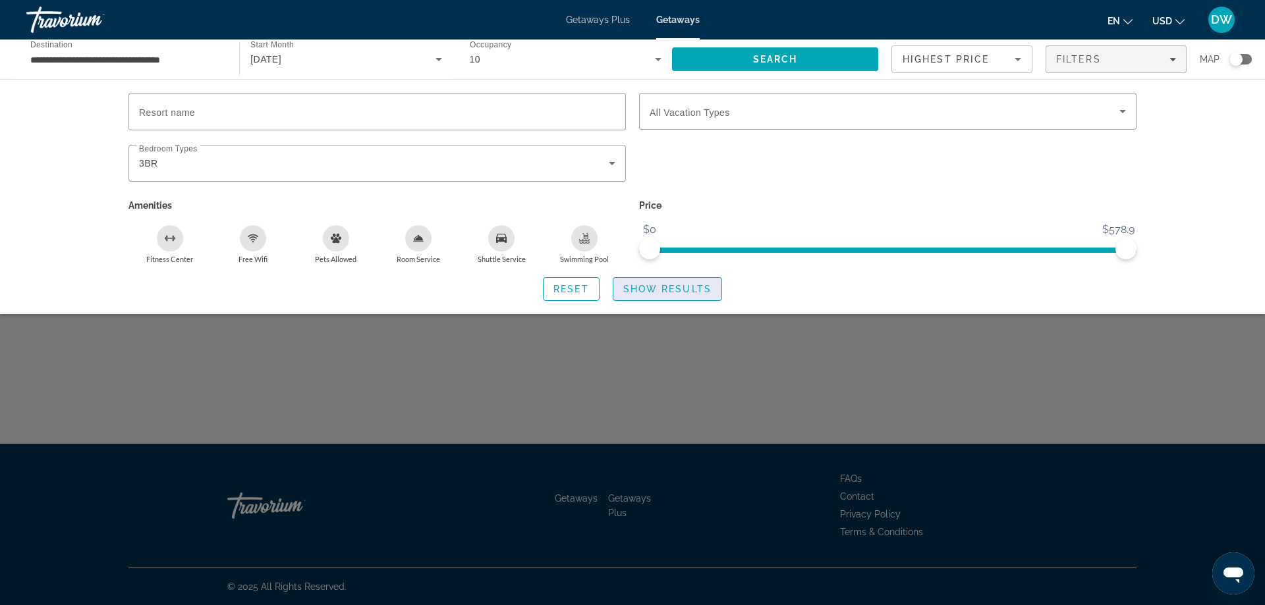
click at [667, 292] on span "Show Results" at bounding box center [667, 289] width 88 height 11
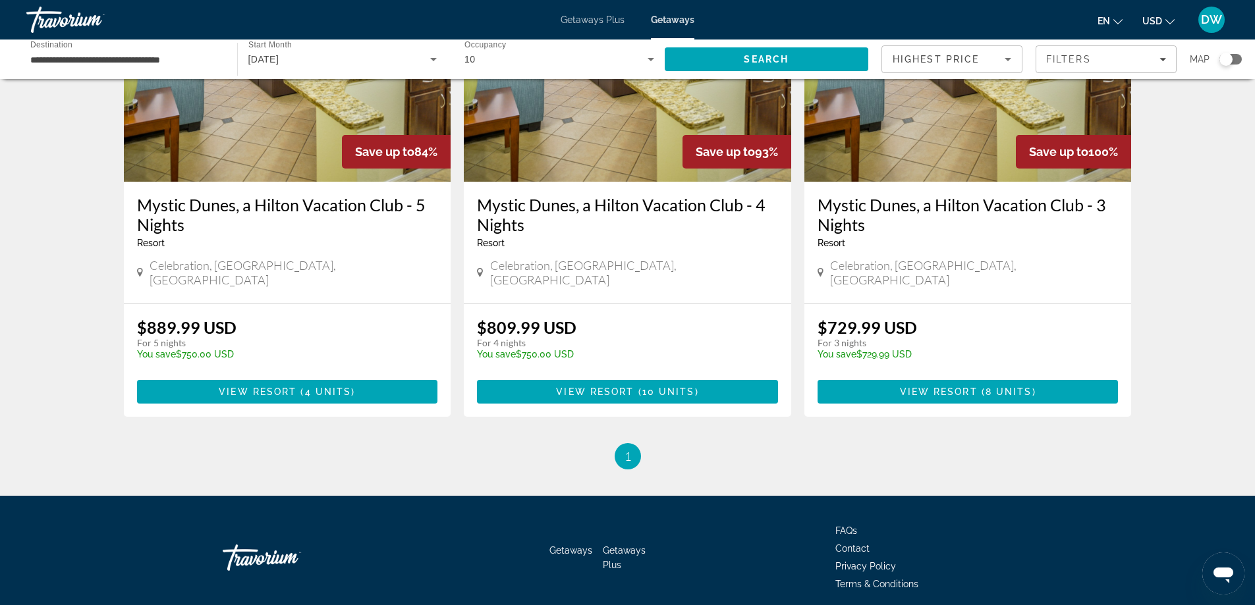
scroll to position [650, 0]
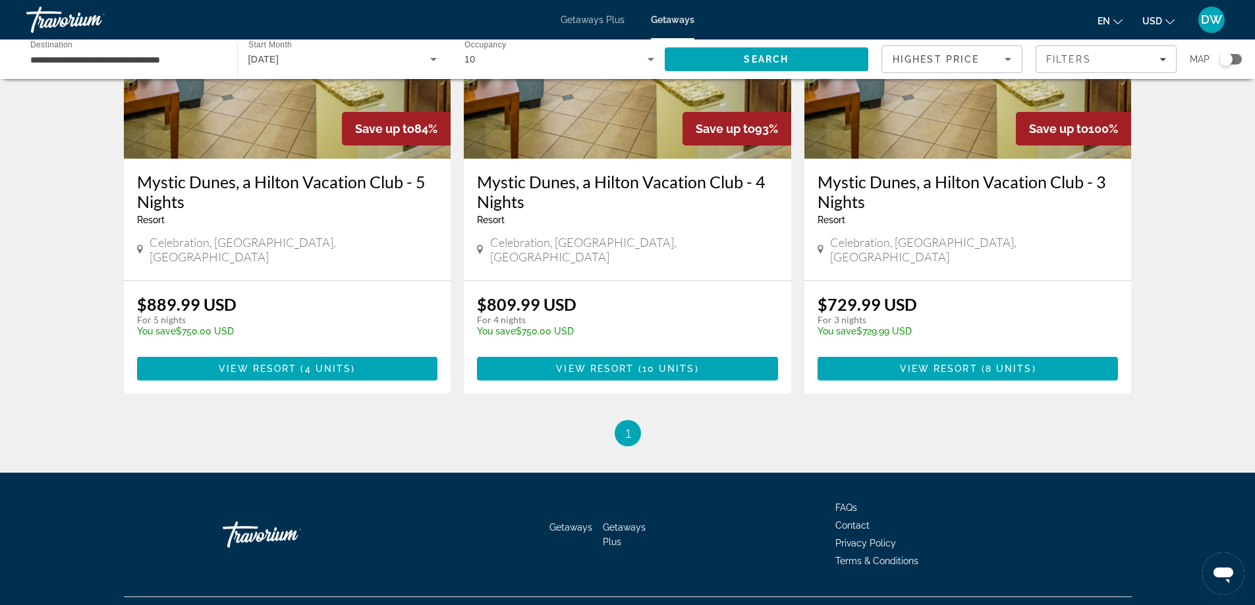
click at [605, 20] on span "Getaways Plus" at bounding box center [593, 19] width 64 height 11
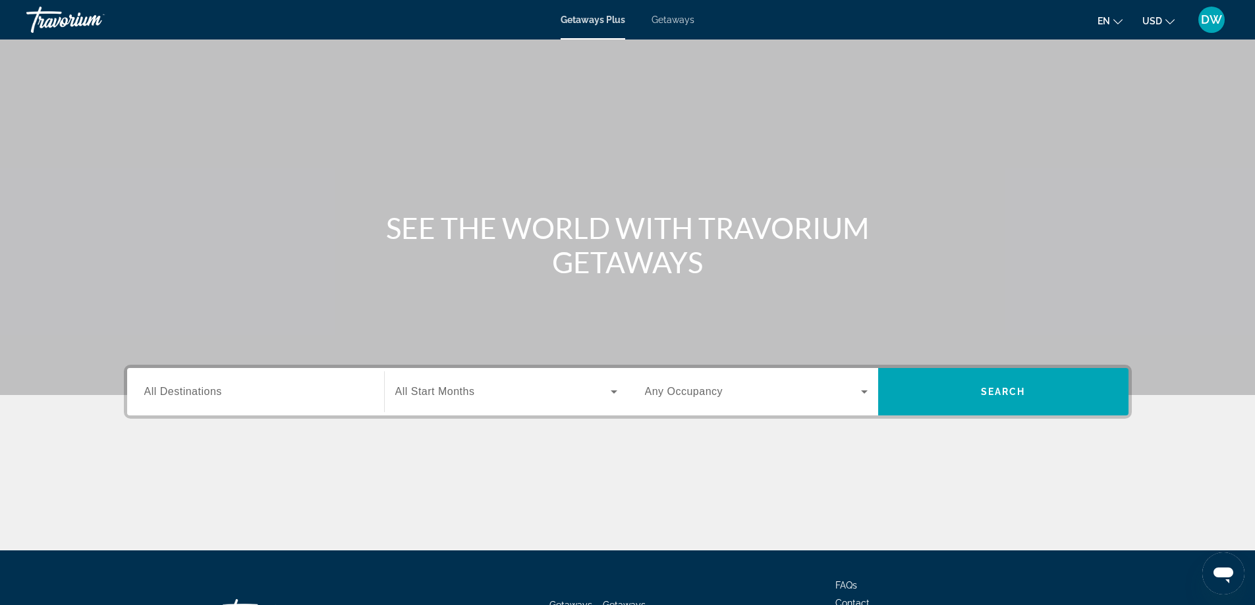
click at [263, 400] on div "Search widget" at bounding box center [255, 393] width 223 height 38
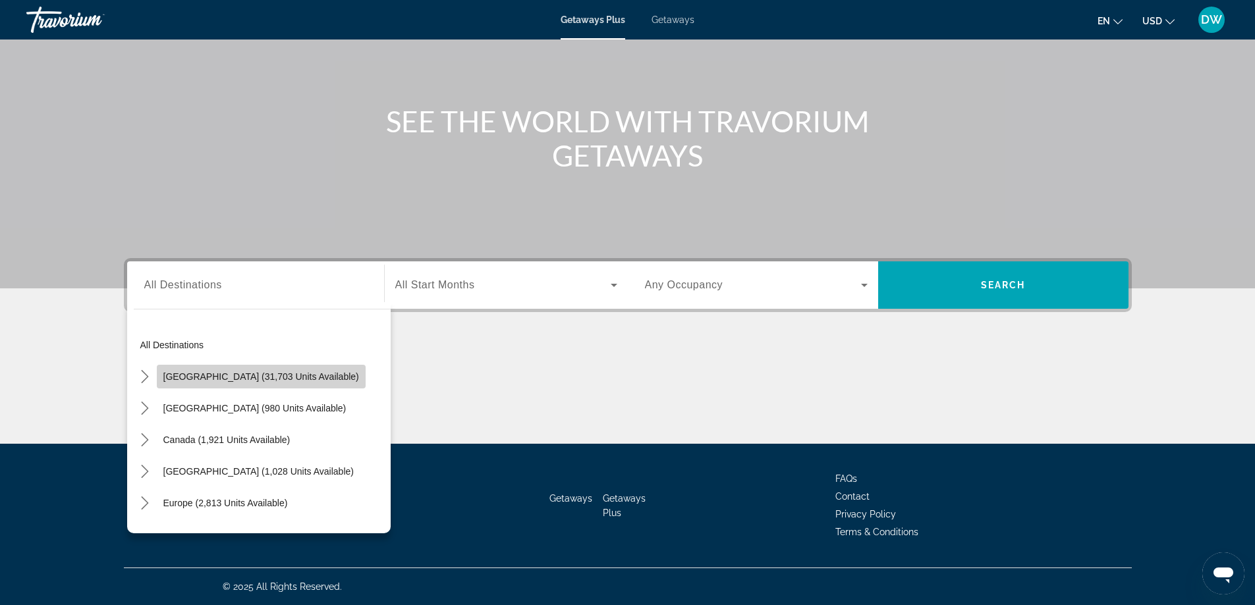
click at [302, 375] on span "[GEOGRAPHIC_DATA] (31,703 units available)" at bounding box center [261, 377] width 196 height 11
type input "**********"
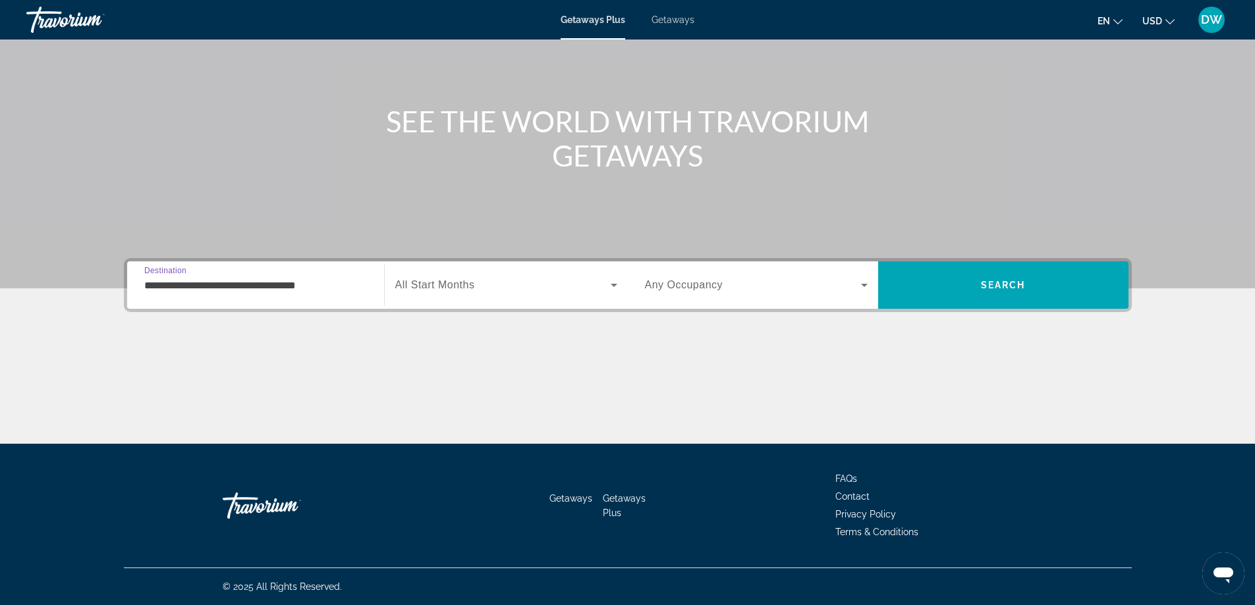
click at [666, 20] on span "Getaways" at bounding box center [673, 19] width 43 height 11
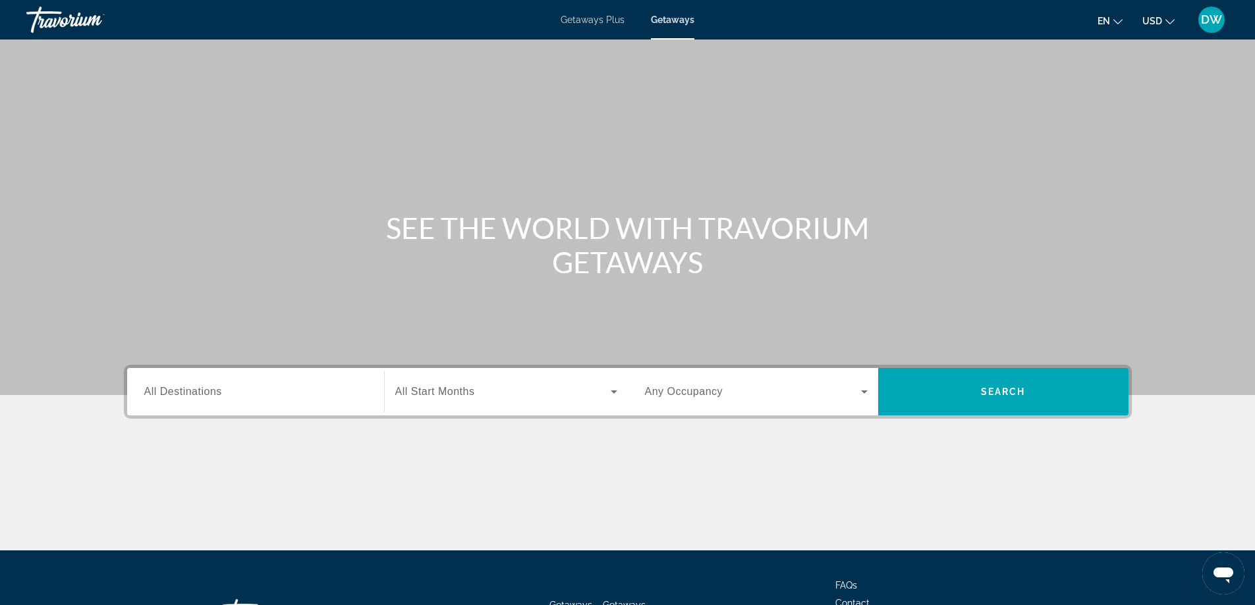
click at [256, 394] on input "Destination All Destinations" at bounding box center [255, 393] width 223 height 16
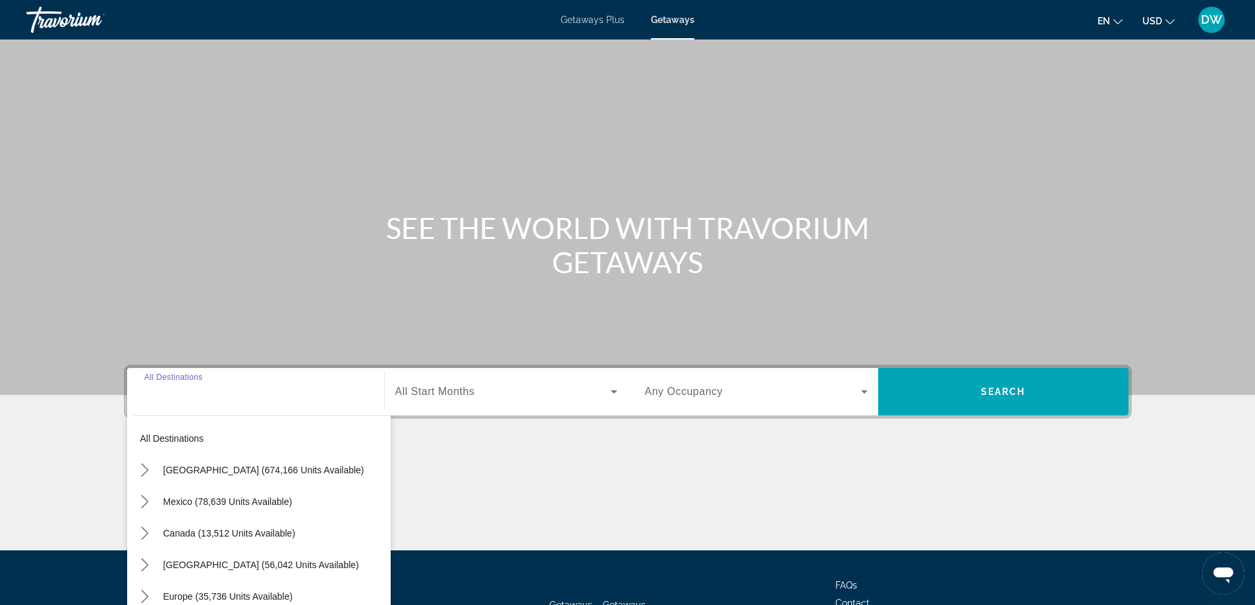
scroll to position [107, 0]
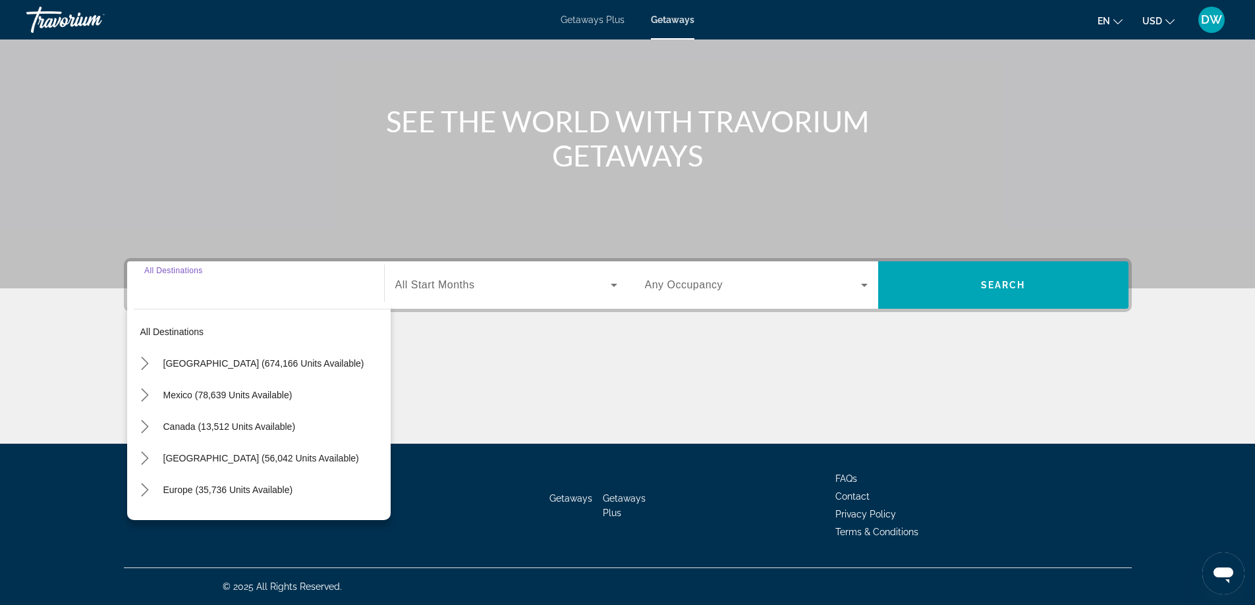
click at [265, 275] on div "Search widget" at bounding box center [255, 286] width 223 height 38
click at [480, 291] on span "Search widget" at bounding box center [502, 285] width 215 height 16
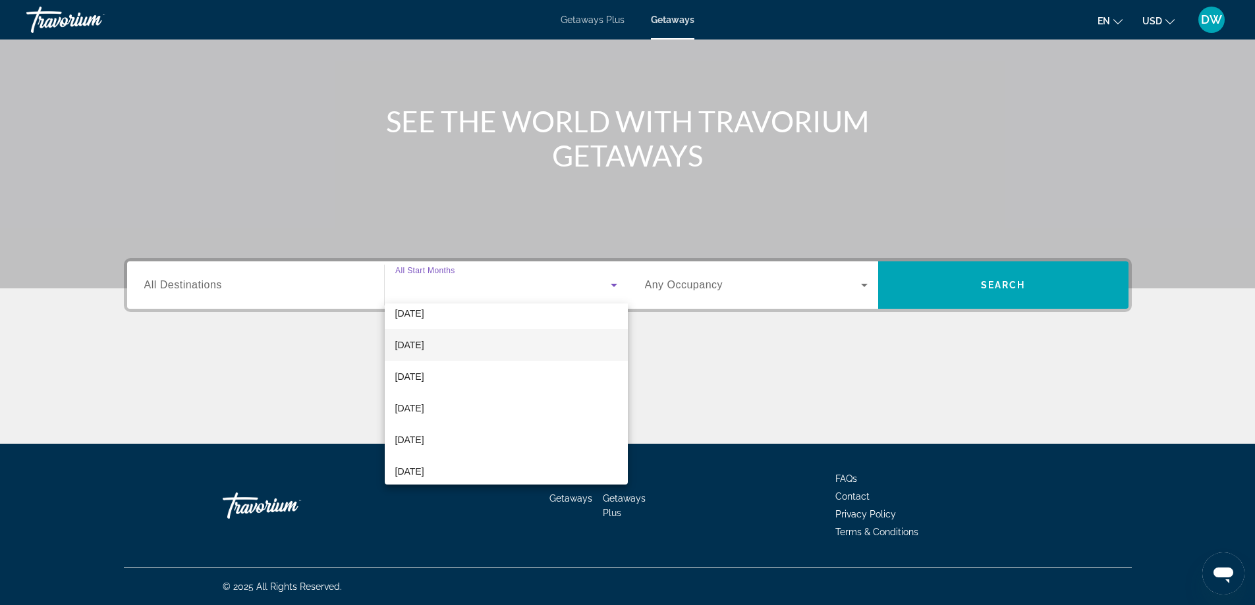
scroll to position [66, 0]
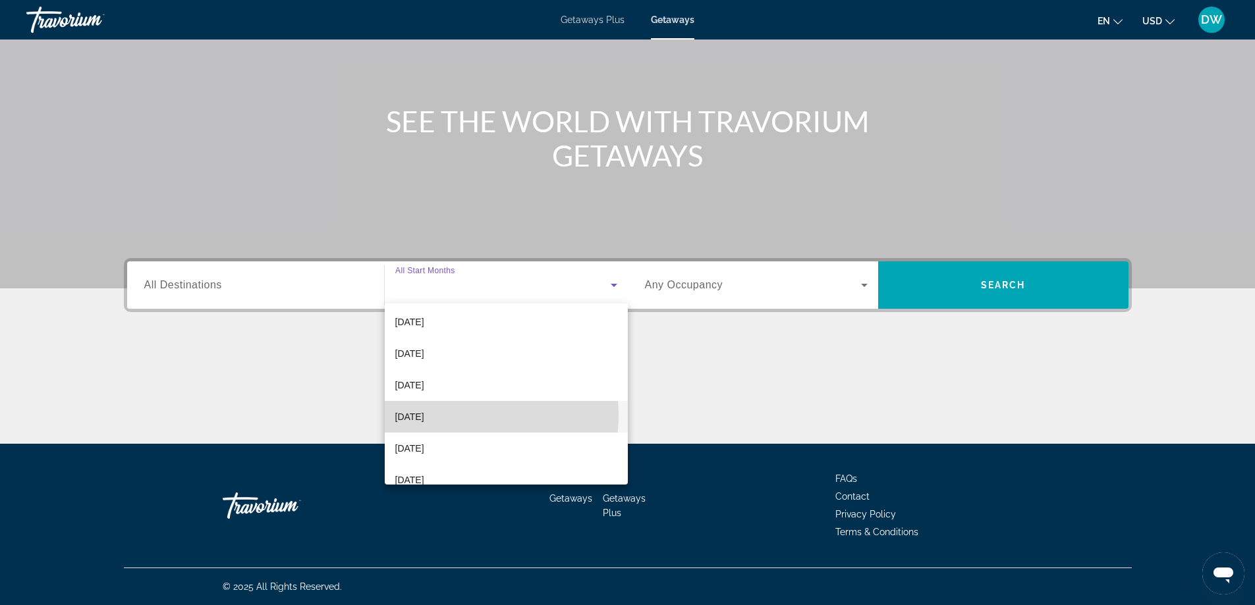
click at [464, 416] on mat-option "[DATE]" at bounding box center [506, 417] width 243 height 32
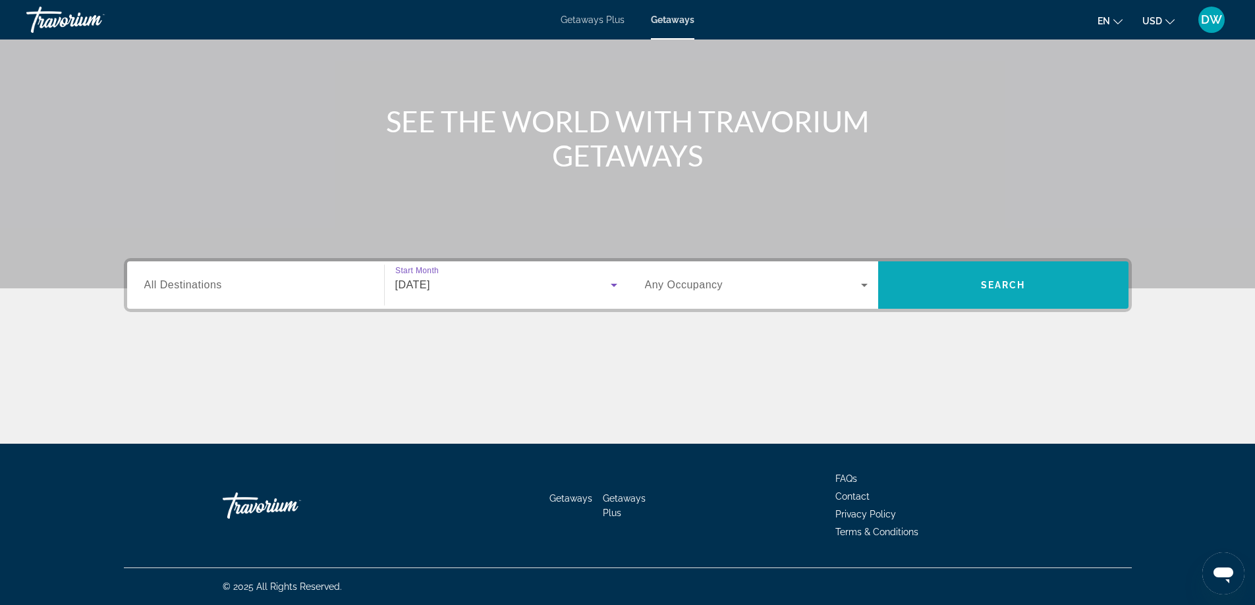
click at [982, 287] on span "Search" at bounding box center [1003, 285] width 45 height 11
